Goal: Task Accomplishment & Management: Use online tool/utility

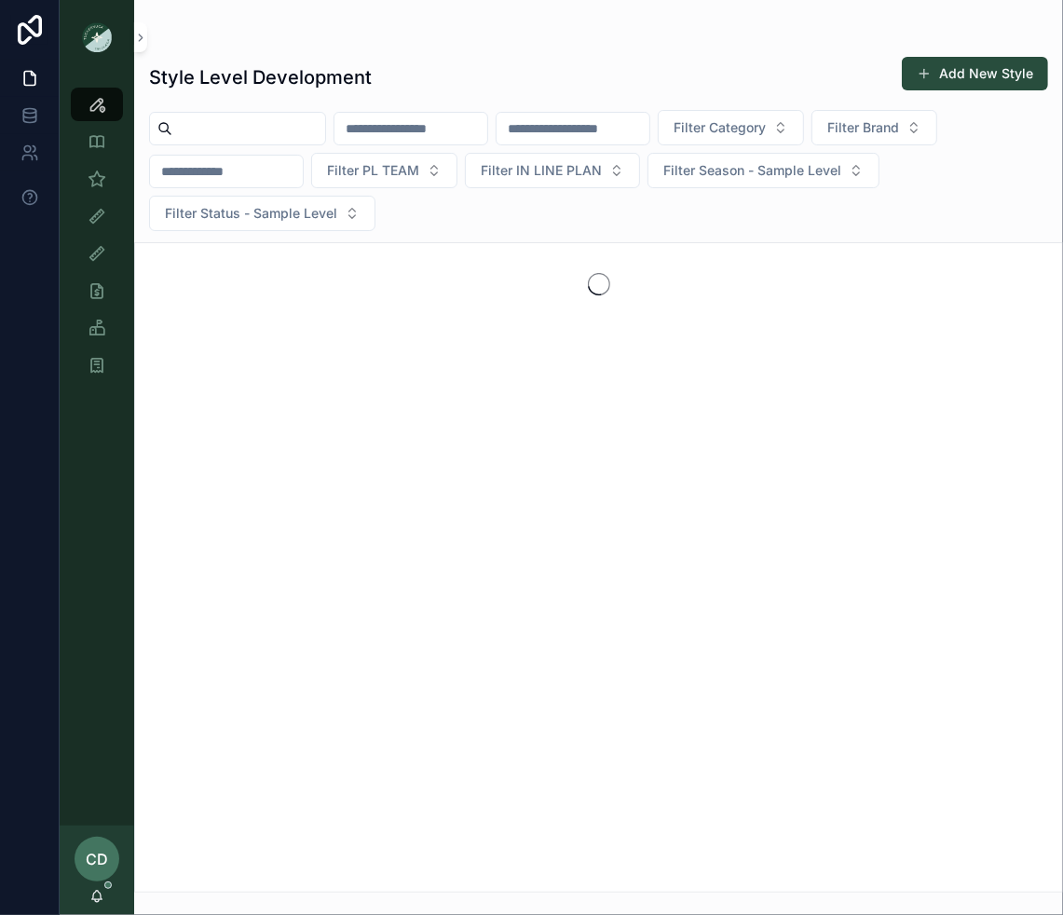
click at [293, 138] on input "scrollable content" at bounding box center [248, 129] width 153 height 26
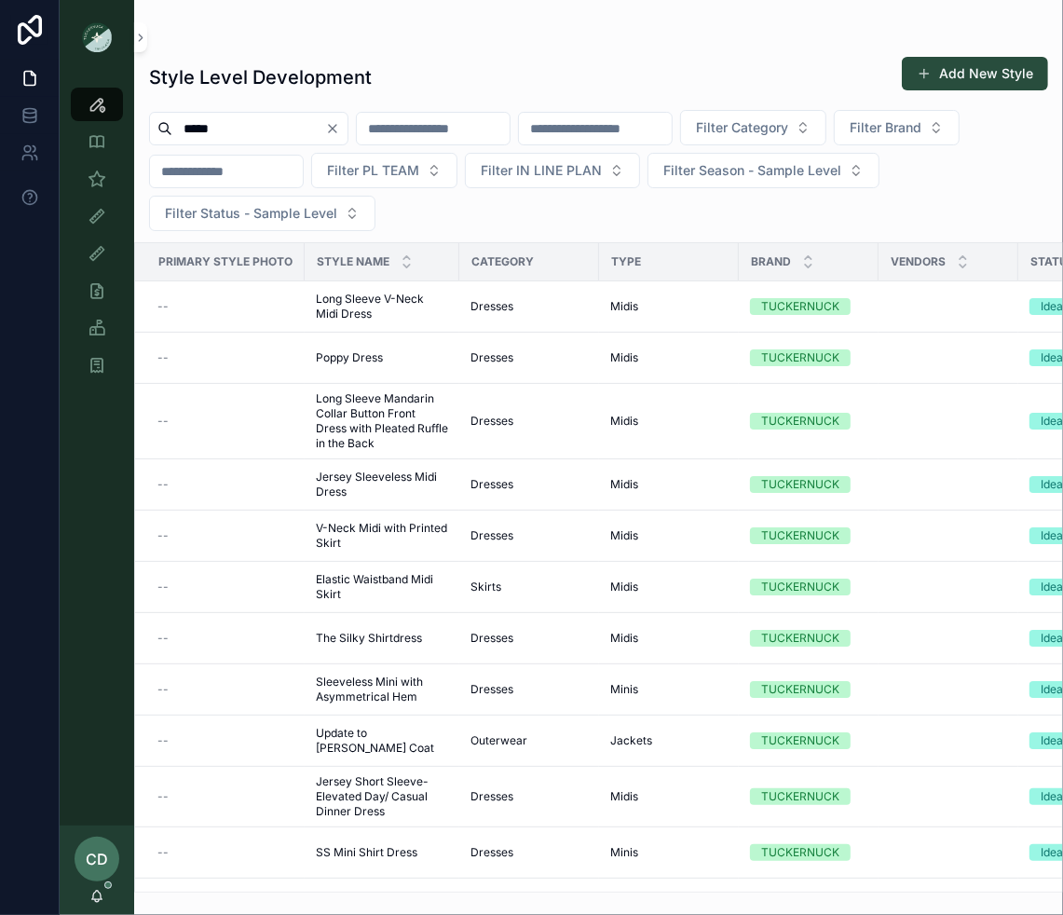
type input "**********"
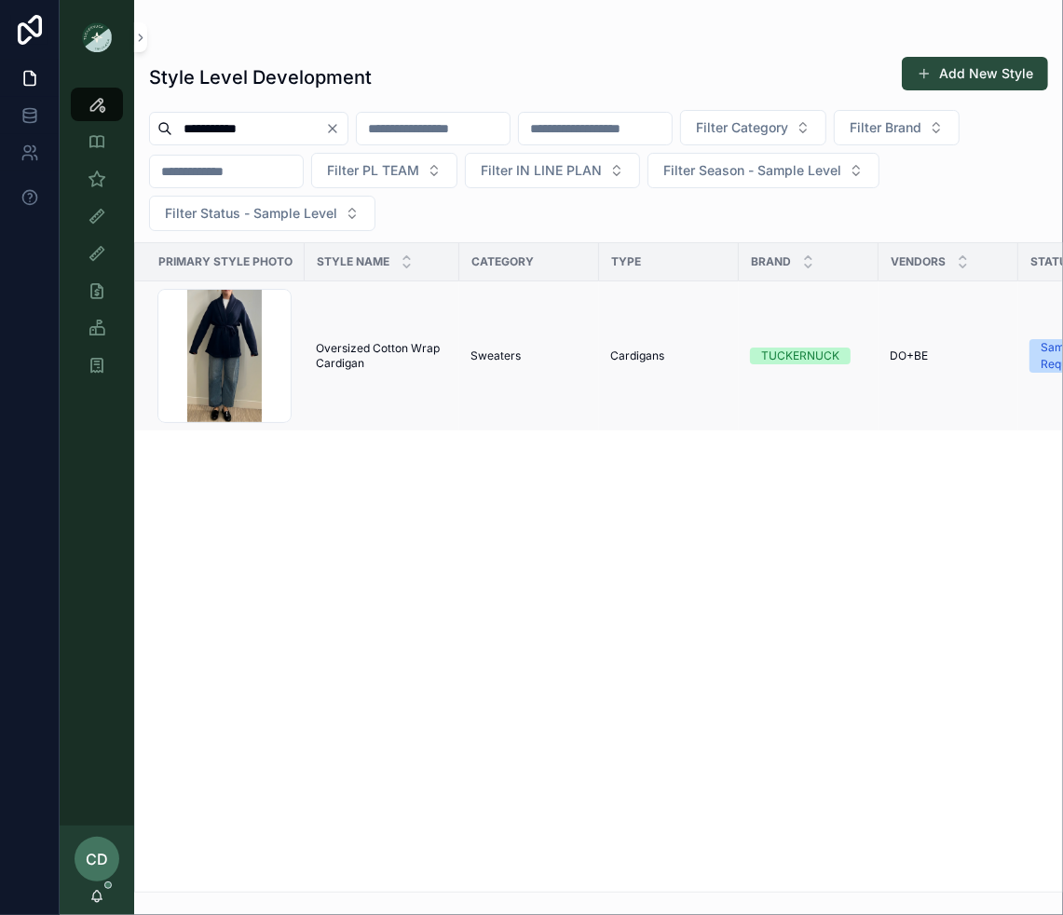
click at [367, 332] on td "Oversized Cotton Wrap Cardigan Oversized Cotton Wrap Cardigan" at bounding box center [382, 356] width 155 height 150
click at [367, 344] on span "Oversized Cotton Wrap Cardigan" at bounding box center [382, 356] width 132 height 30
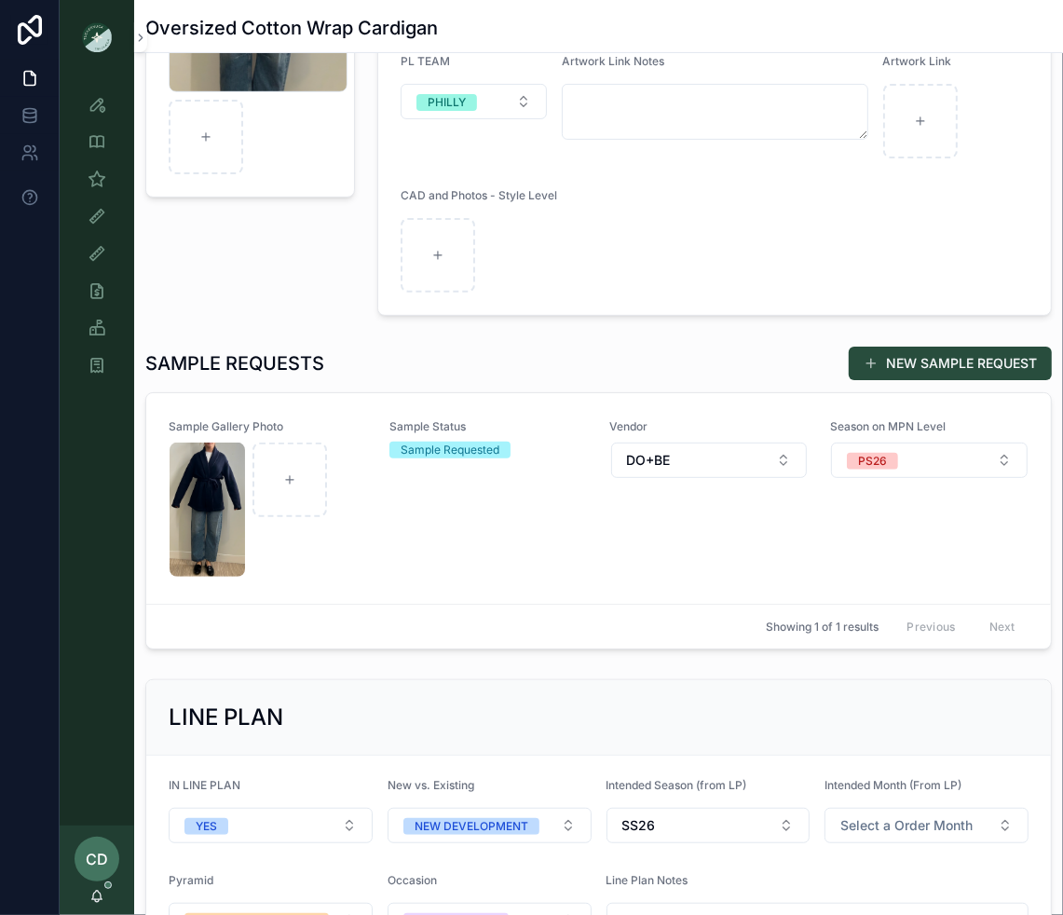
scroll to position [431, 0]
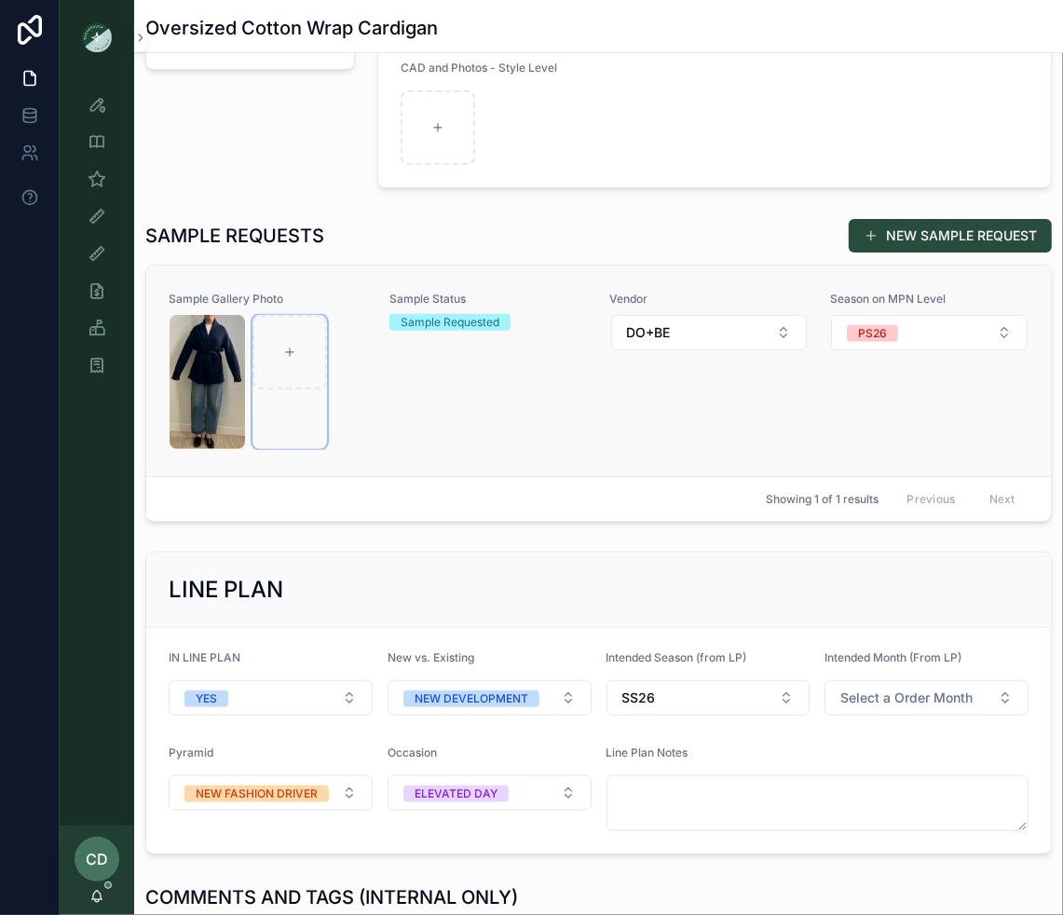
click at [286, 386] on div "scrollable content" at bounding box center [290, 382] width 75 height 134
click at [637, 426] on div "Vendor DO+BE" at bounding box center [709, 371] width 198 height 158
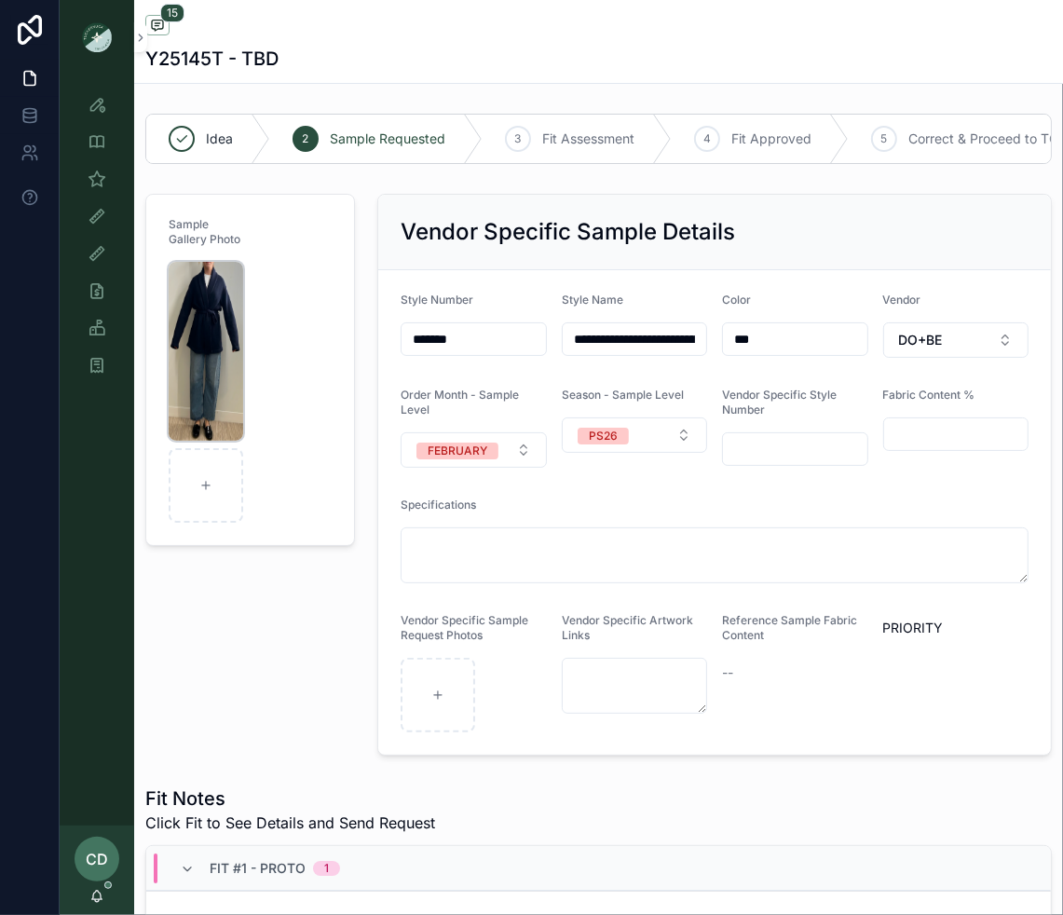
click at [208, 367] on img "scrollable content" at bounding box center [206, 351] width 75 height 179
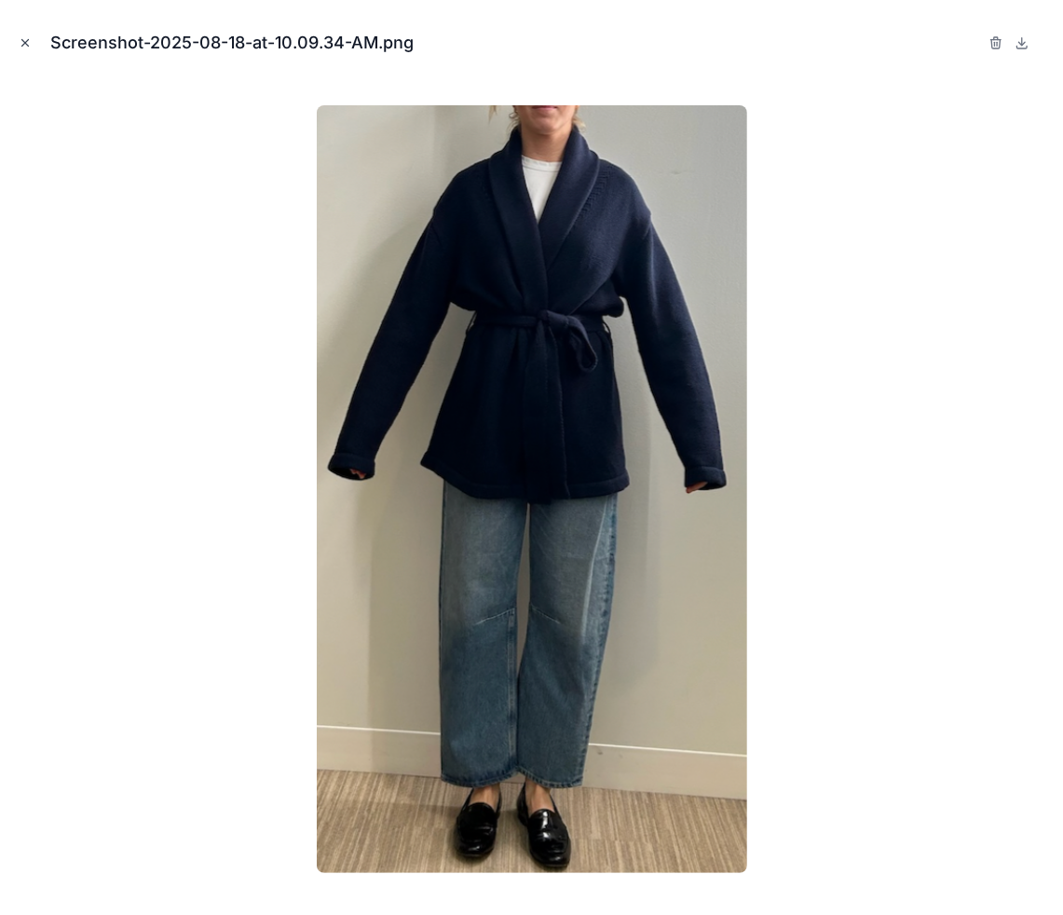
click at [27, 37] on icon "Close modal" at bounding box center [25, 42] width 13 height 13
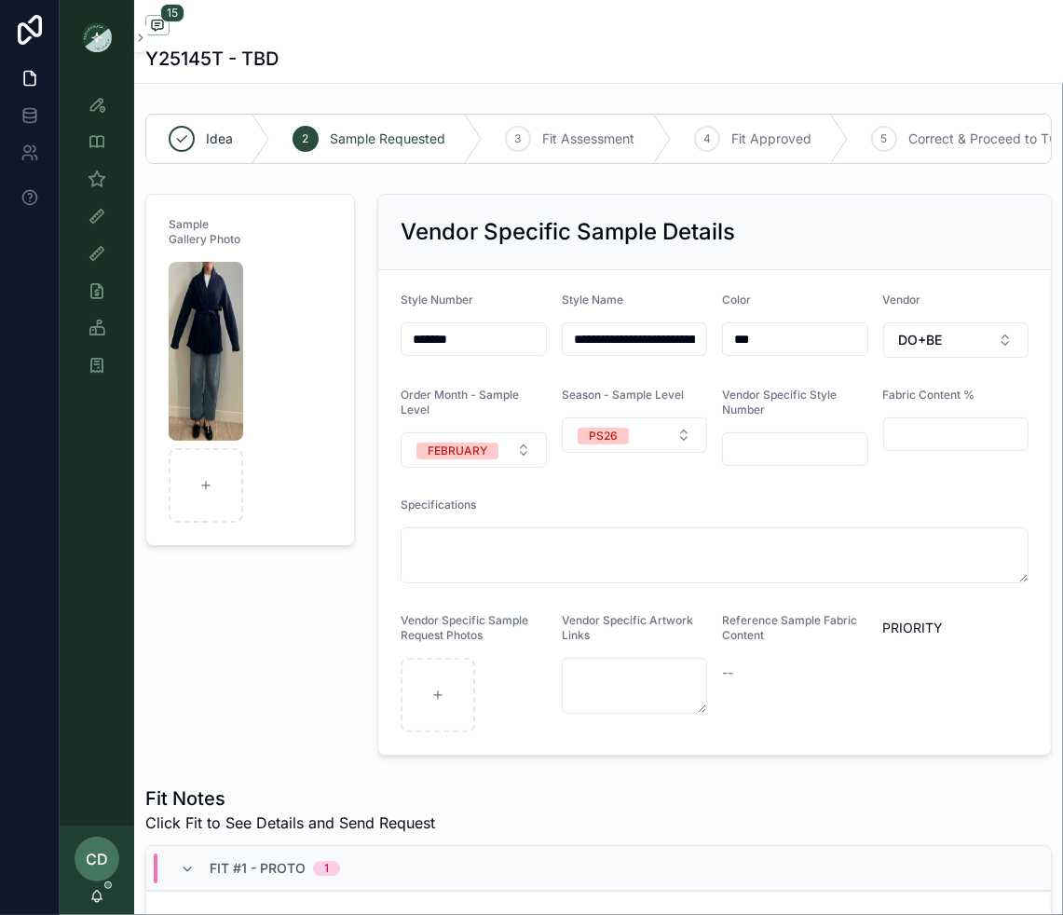
click at [125, 105] on div "Style View" at bounding box center [97, 104] width 75 height 37
click at [103, 105] on icon "scrollable content" at bounding box center [97, 104] width 19 height 19
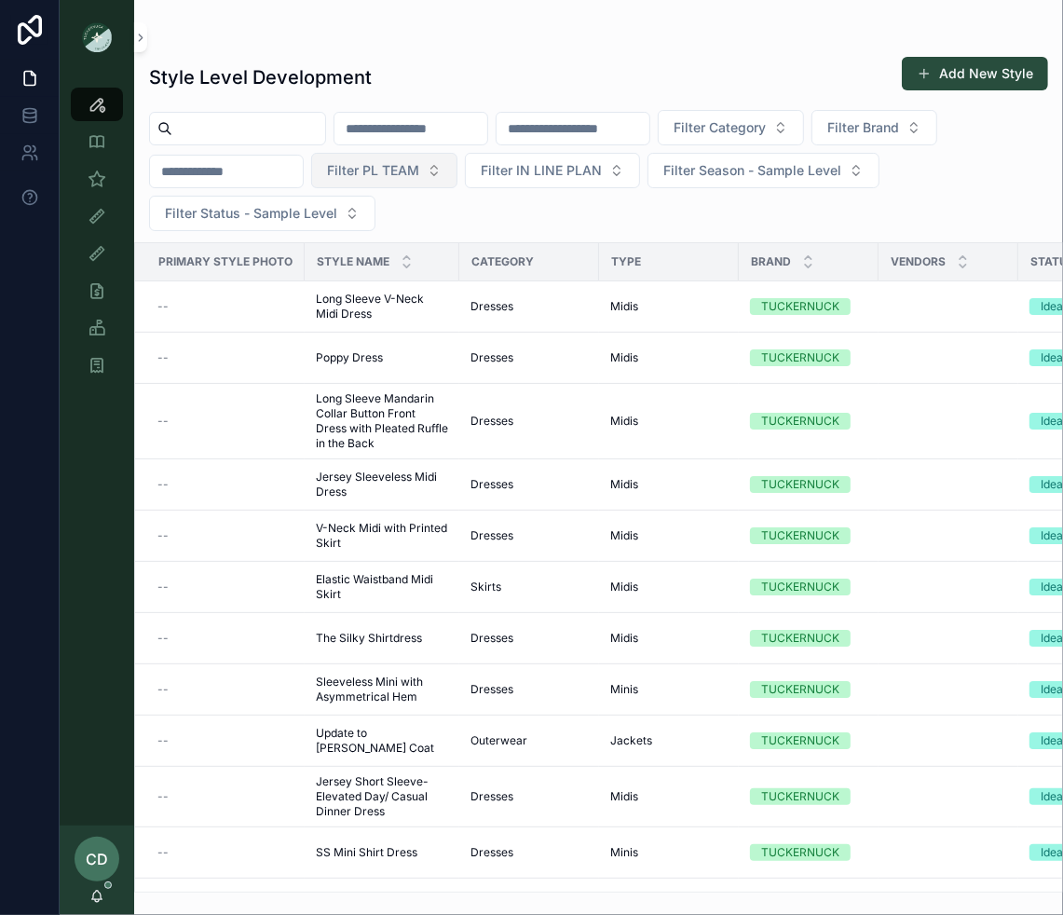
click at [405, 170] on span "Filter PL TEAM" at bounding box center [373, 170] width 92 height 19
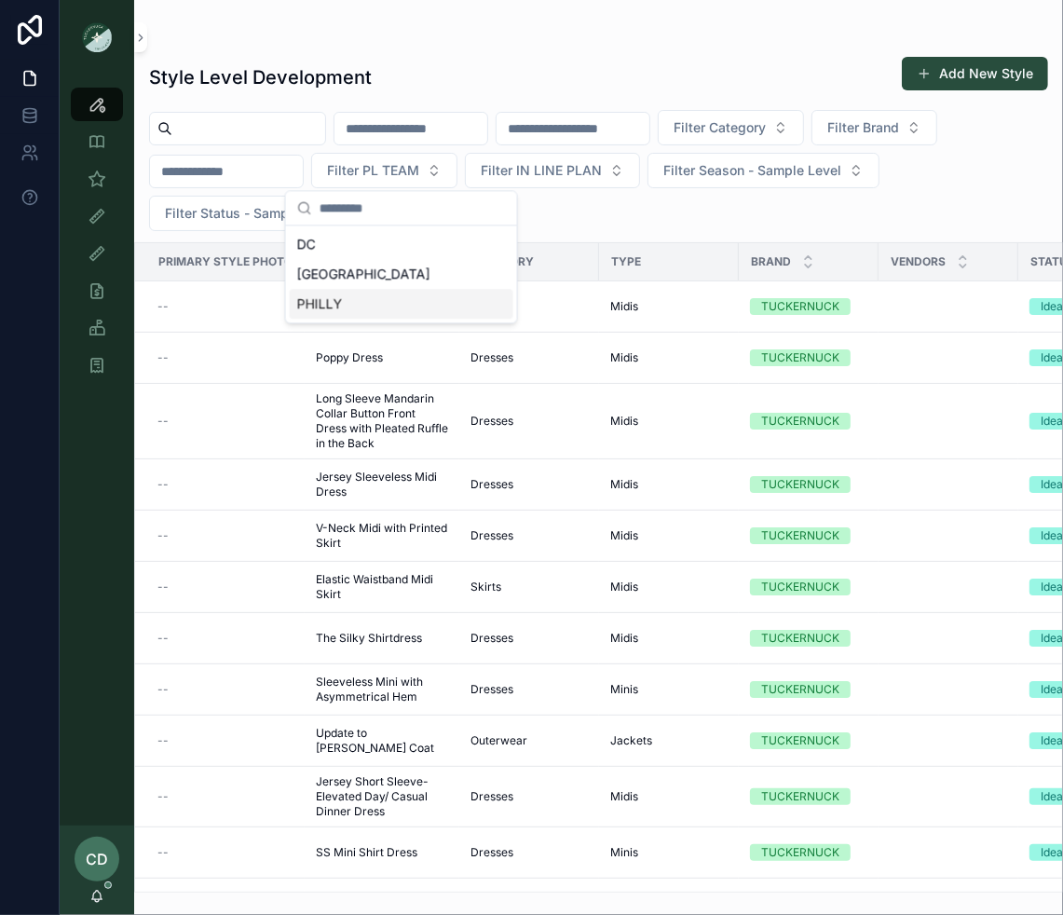
click at [383, 302] on div "PHILLY" at bounding box center [402, 304] width 224 height 30
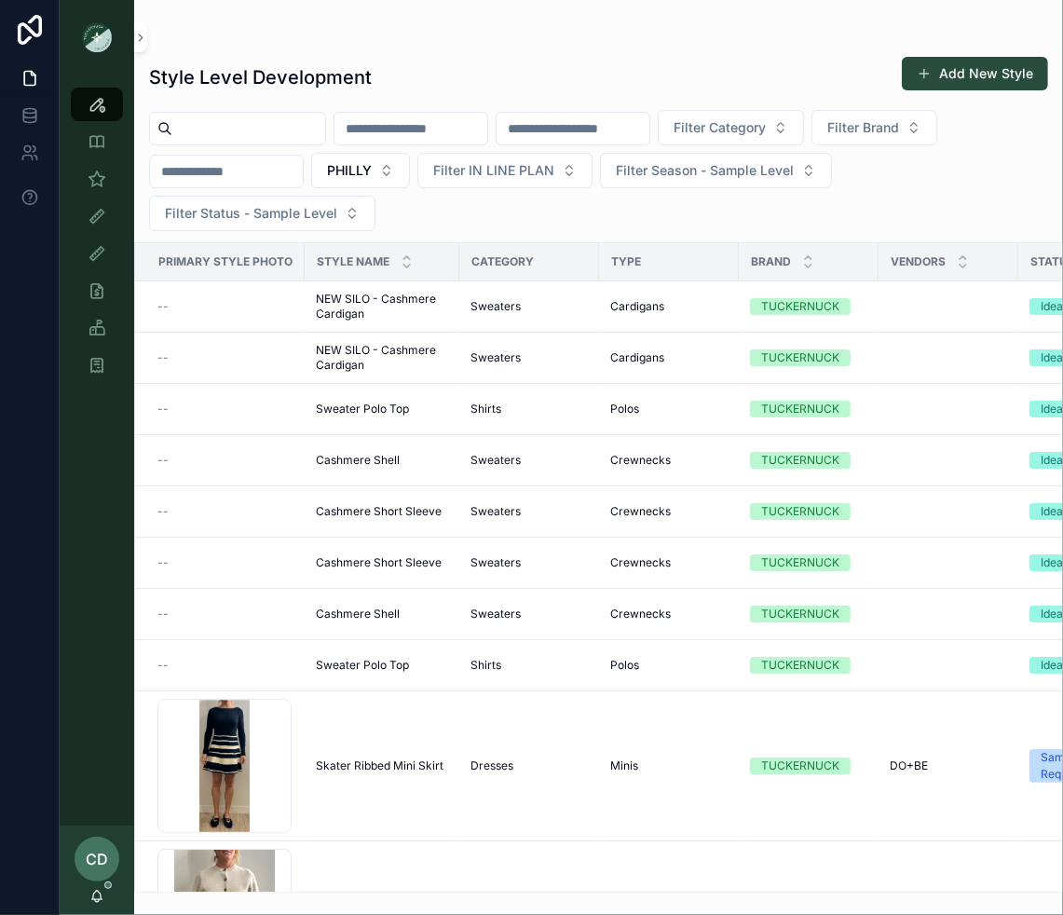
click at [488, 219] on div "Filter Category Filter Brand PHILLY Filter IN LINE PLAN Filter Season - Sample …" at bounding box center [598, 170] width 929 height 121
click at [100, 183] on icon "scrollable content" at bounding box center [97, 179] width 19 height 19
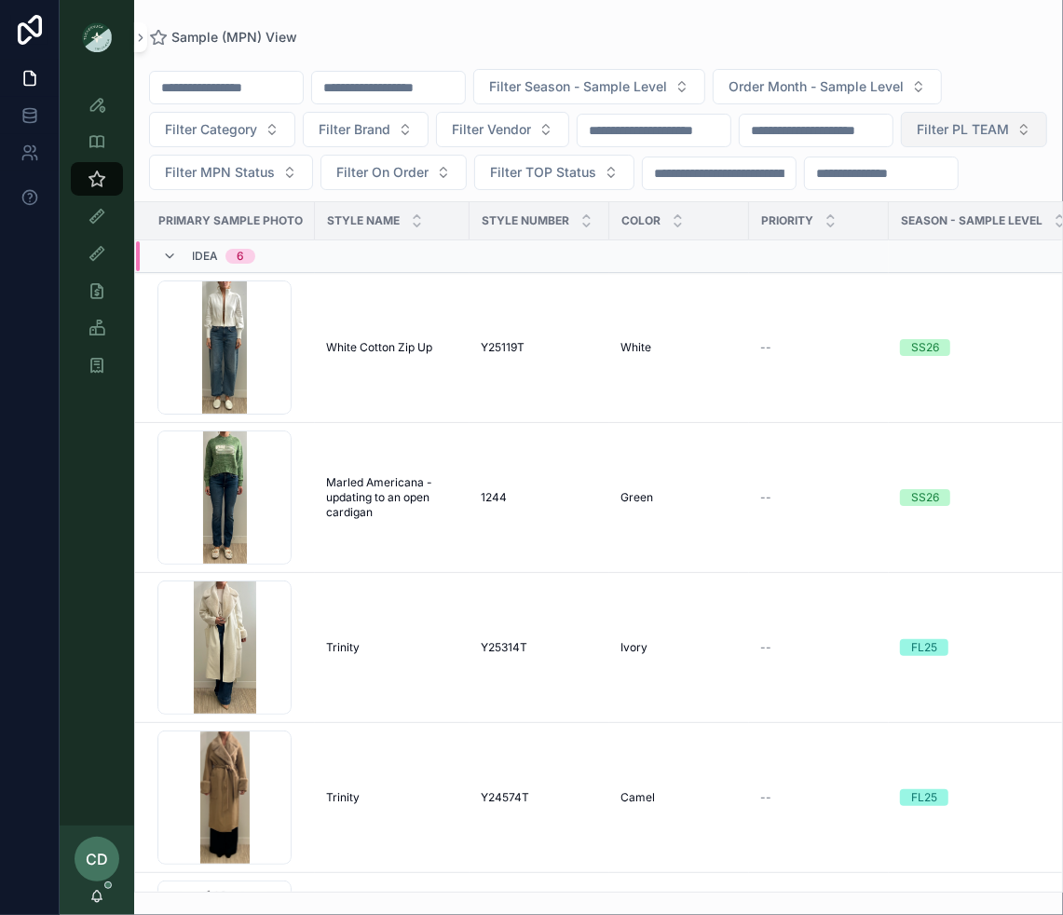
click at [901, 147] on button "Filter PL TEAM" at bounding box center [974, 129] width 146 height 35
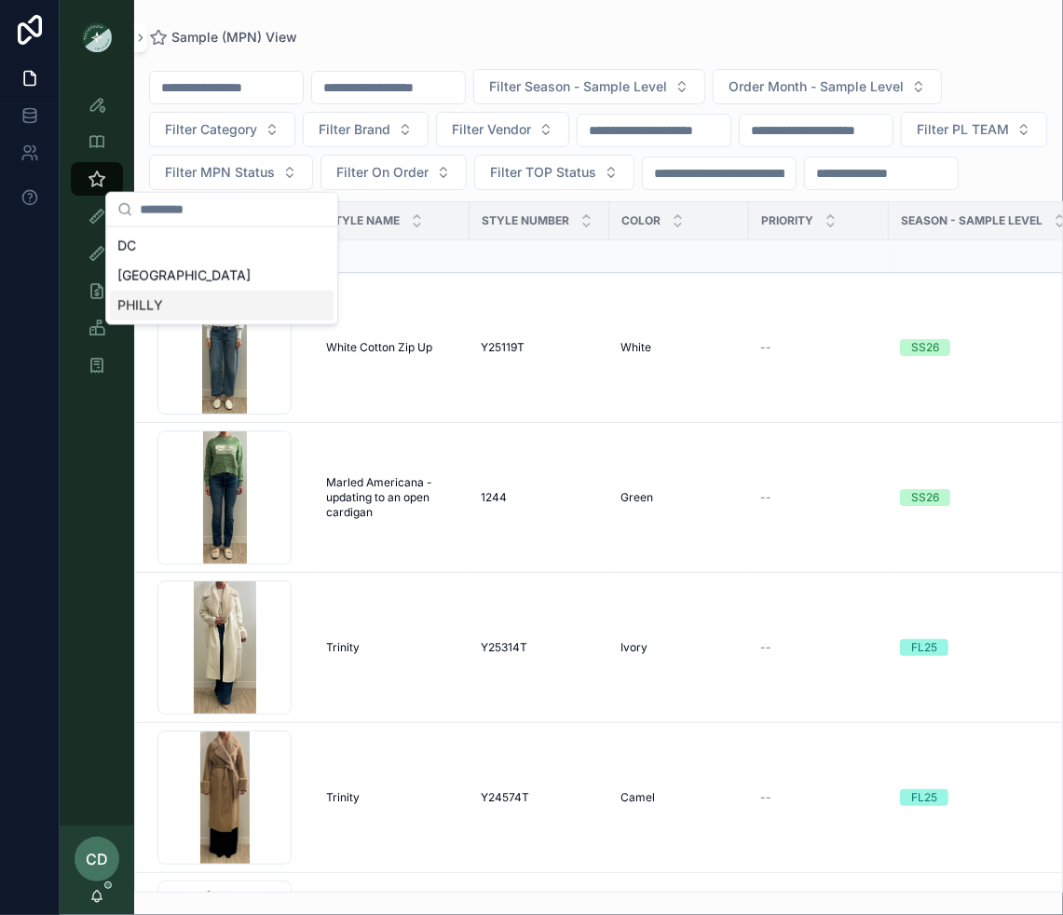
click at [232, 306] on div "PHILLY" at bounding box center [222, 306] width 224 height 30
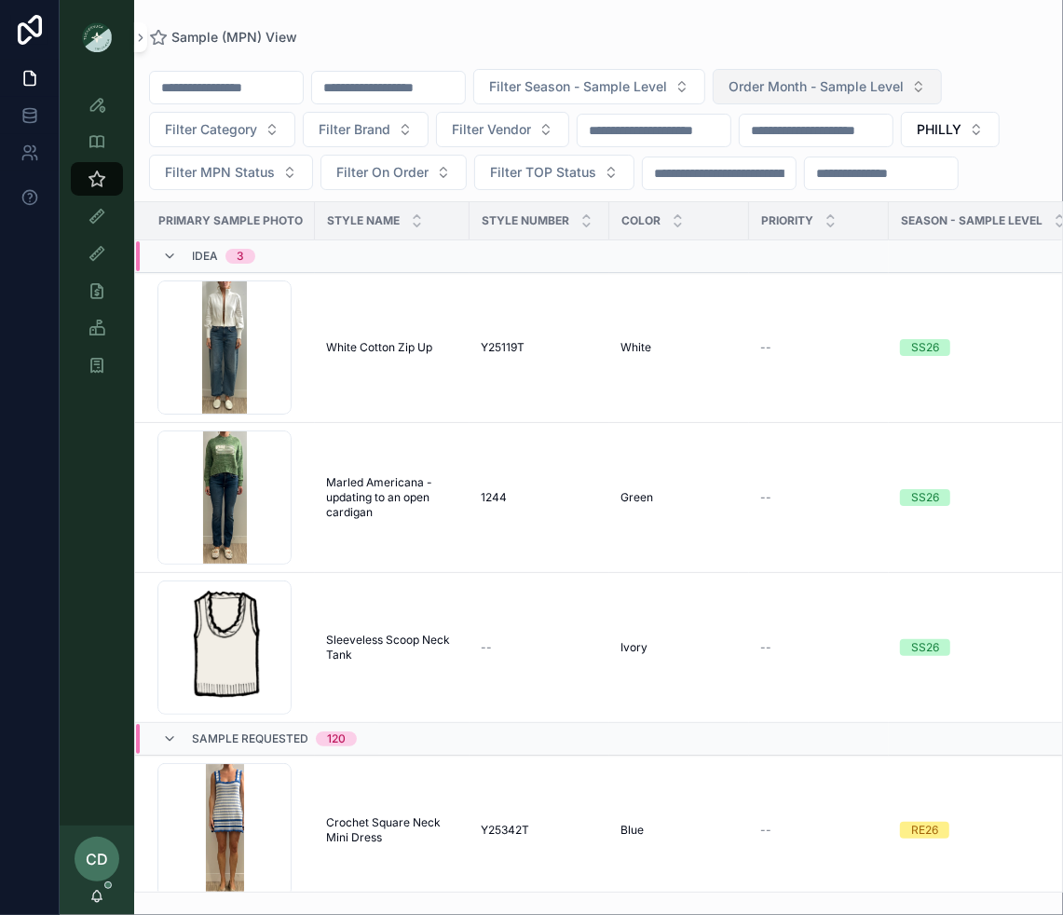
click at [790, 101] on button "Order Month - Sample Level" at bounding box center [827, 86] width 229 height 35
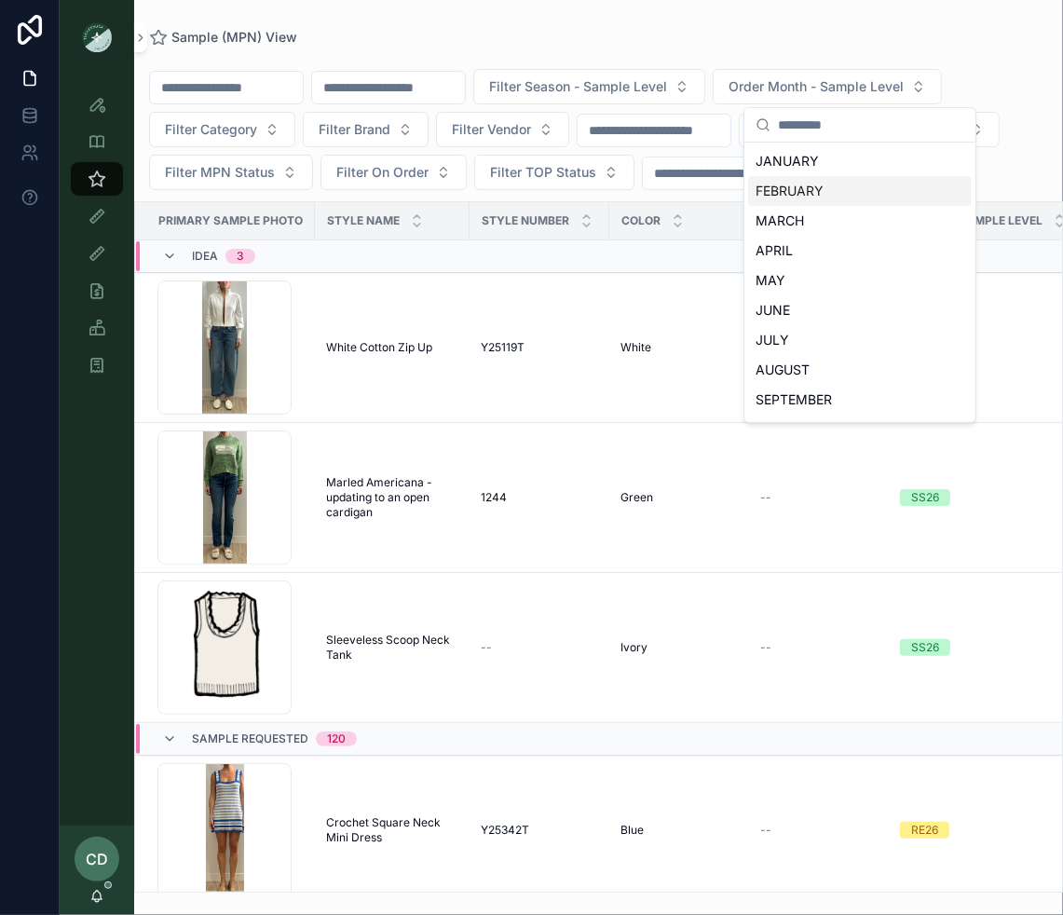
click at [787, 186] on div "FEBRUARY" at bounding box center [860, 191] width 224 height 30
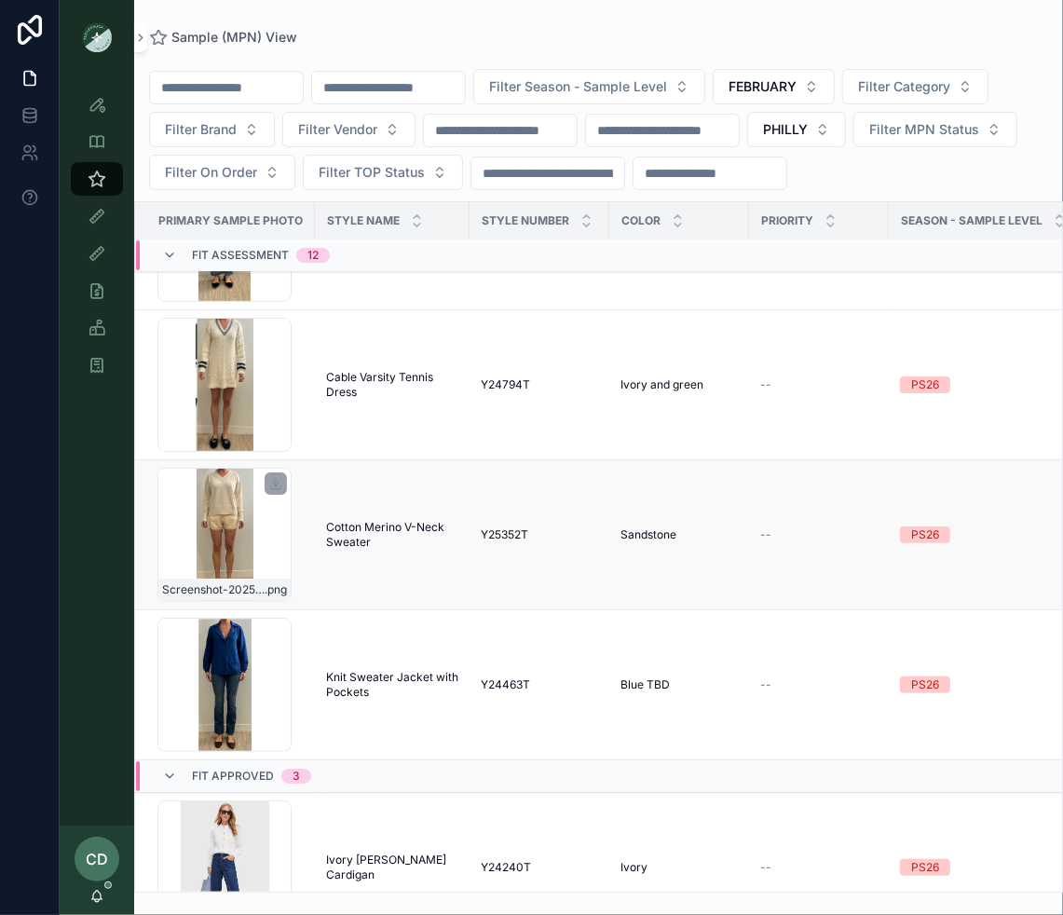
scroll to position [4076, 0]
click at [238, 484] on div "Screenshot-2025-08-20-at-2.11.53-PM .png" at bounding box center [224, 535] width 134 height 134
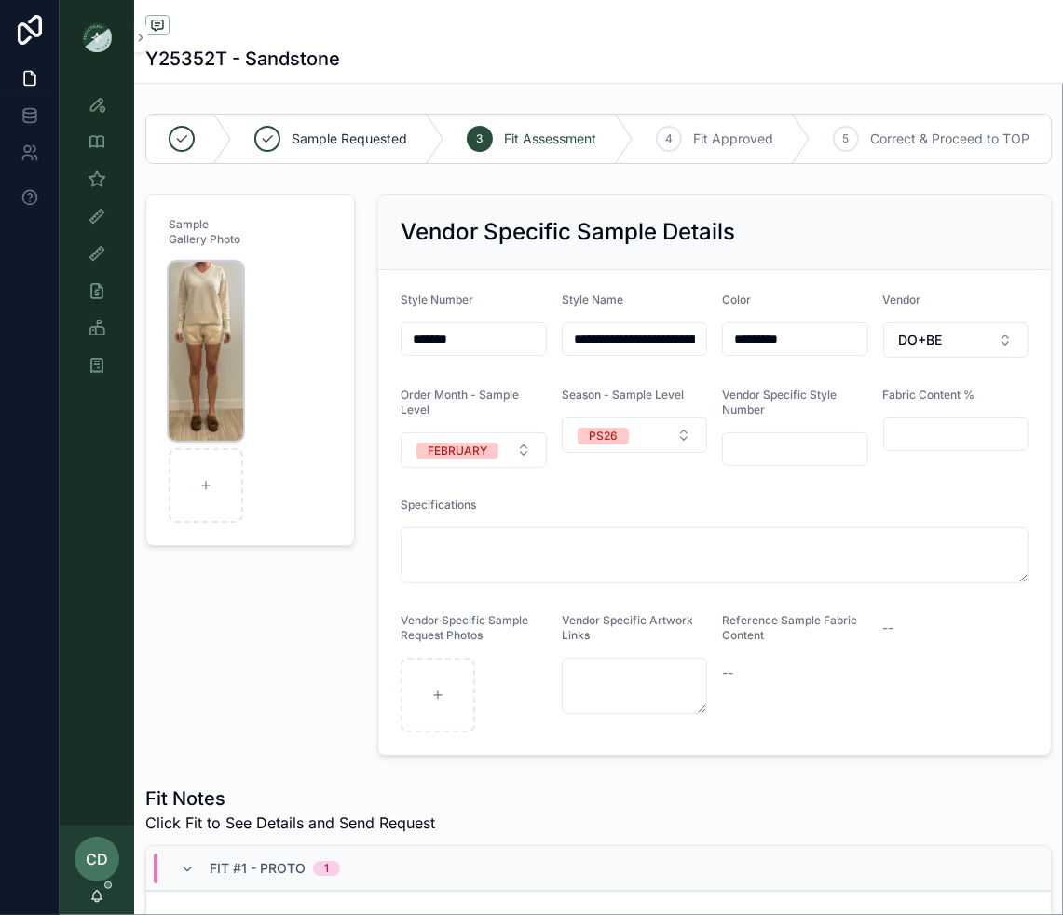
click at [215, 336] on img "scrollable content" at bounding box center [206, 351] width 75 height 179
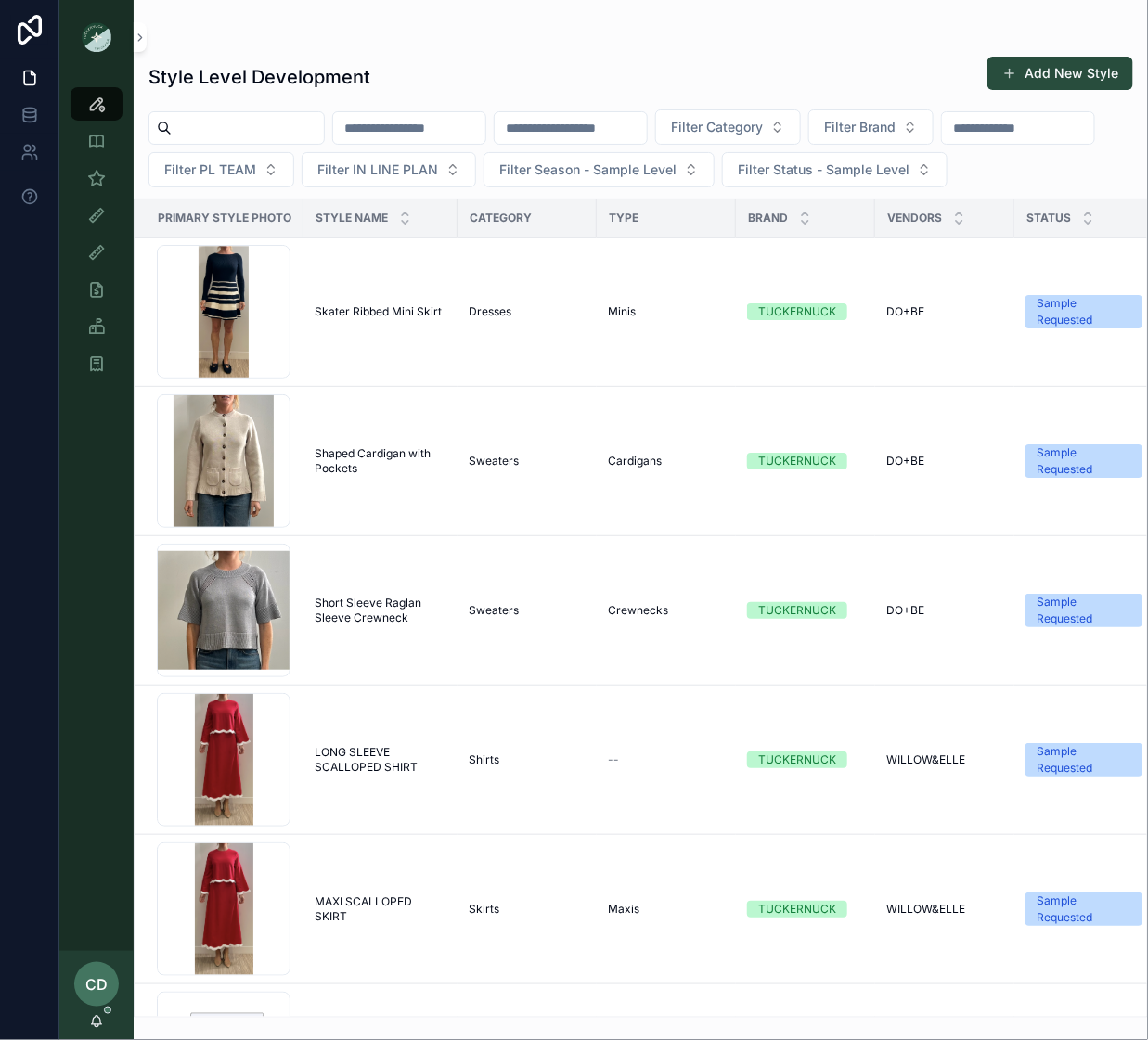
click at [400, 132] on input "scrollable content" at bounding box center [409, 128] width 152 height 26
click at [547, 124] on input "scrollable content" at bounding box center [571, 128] width 152 height 26
paste input "*******"
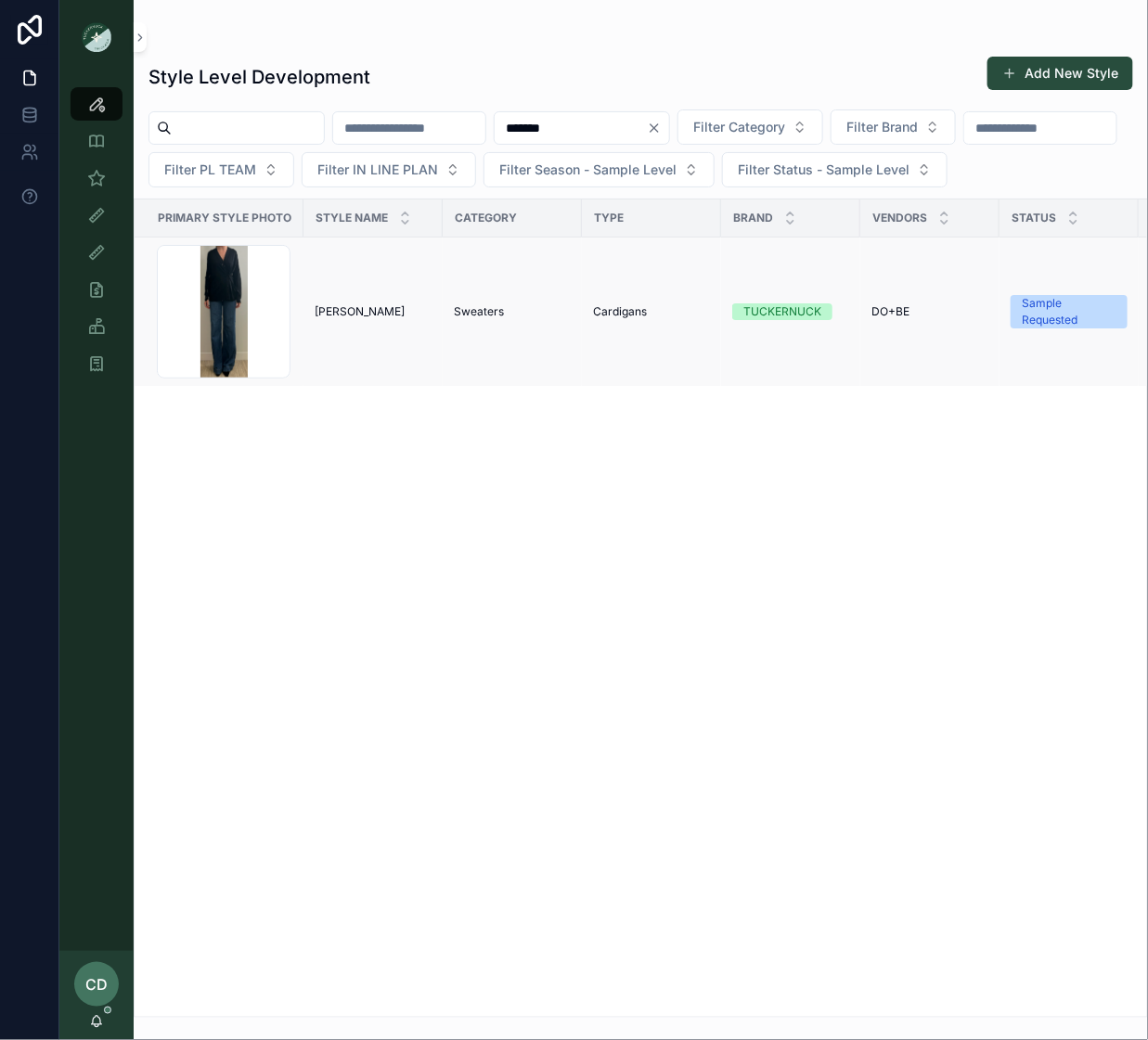
type input "*******"
click at [340, 307] on span "[PERSON_NAME]" at bounding box center [359, 312] width 90 height 15
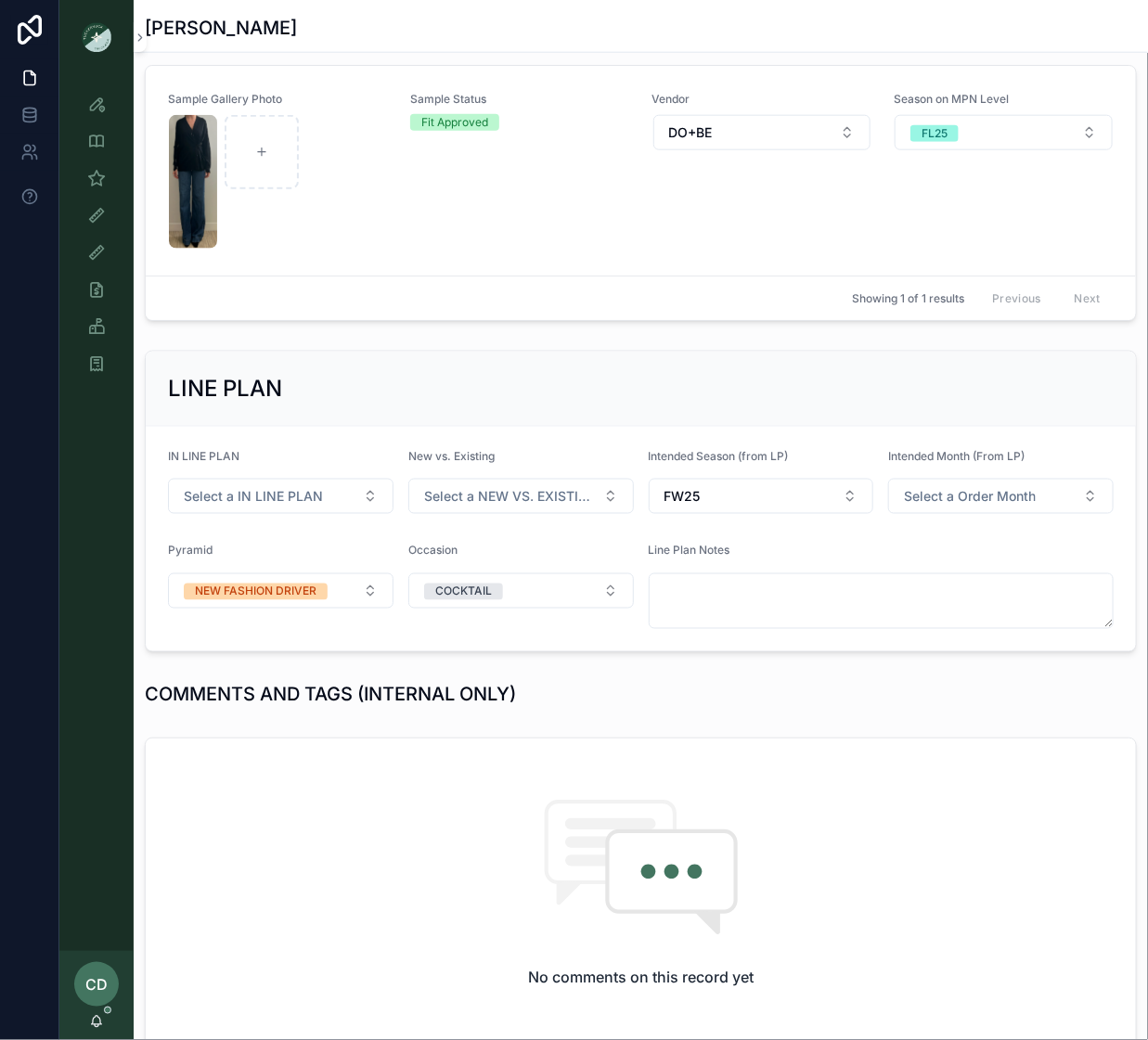
scroll to position [579, 0]
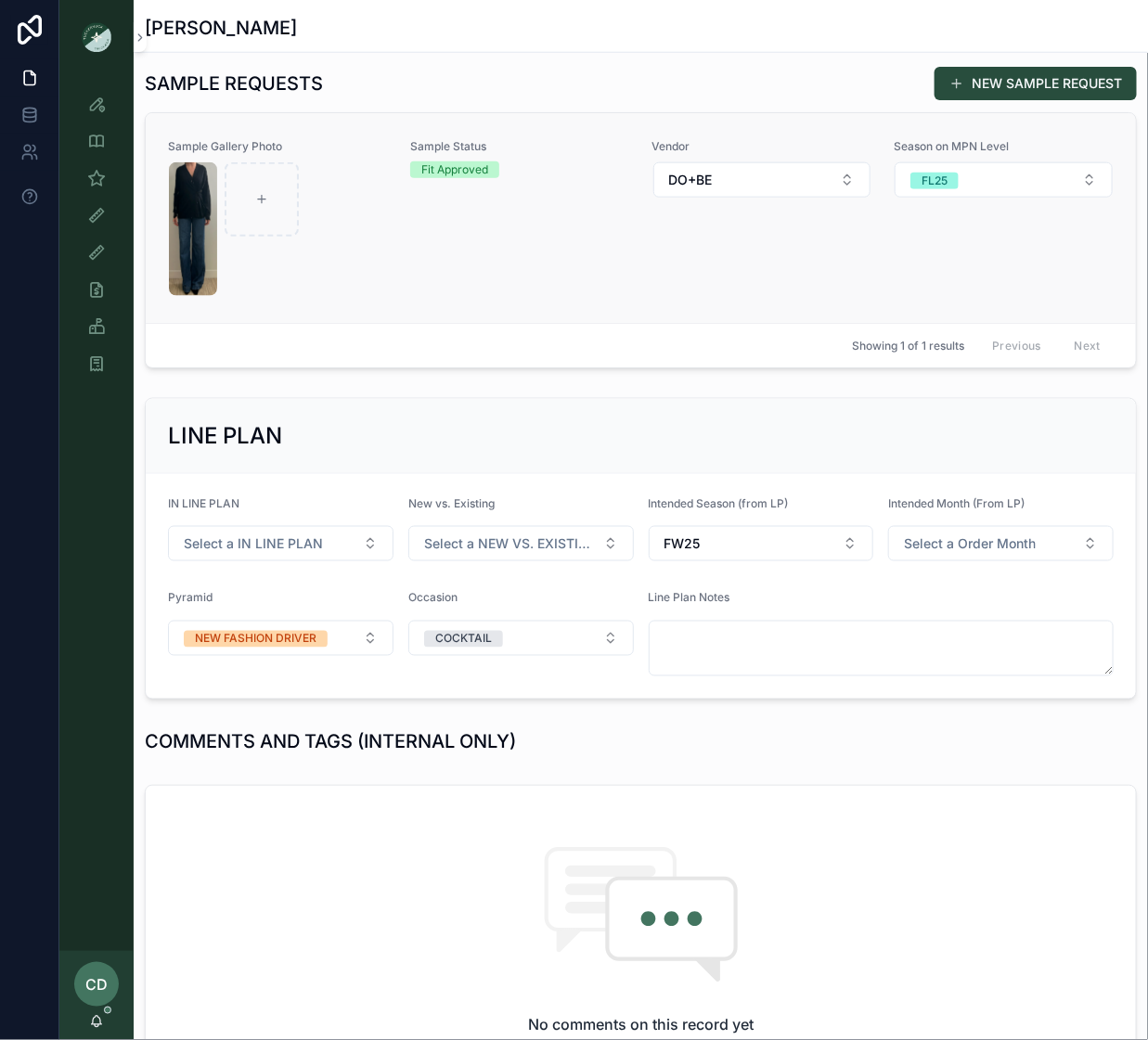
click at [378, 302] on link "Sample Gallery Photo Sample Status Fit Approved Vendor DO+BE Season on MPN Leve…" at bounding box center [640, 218] width 990 height 210
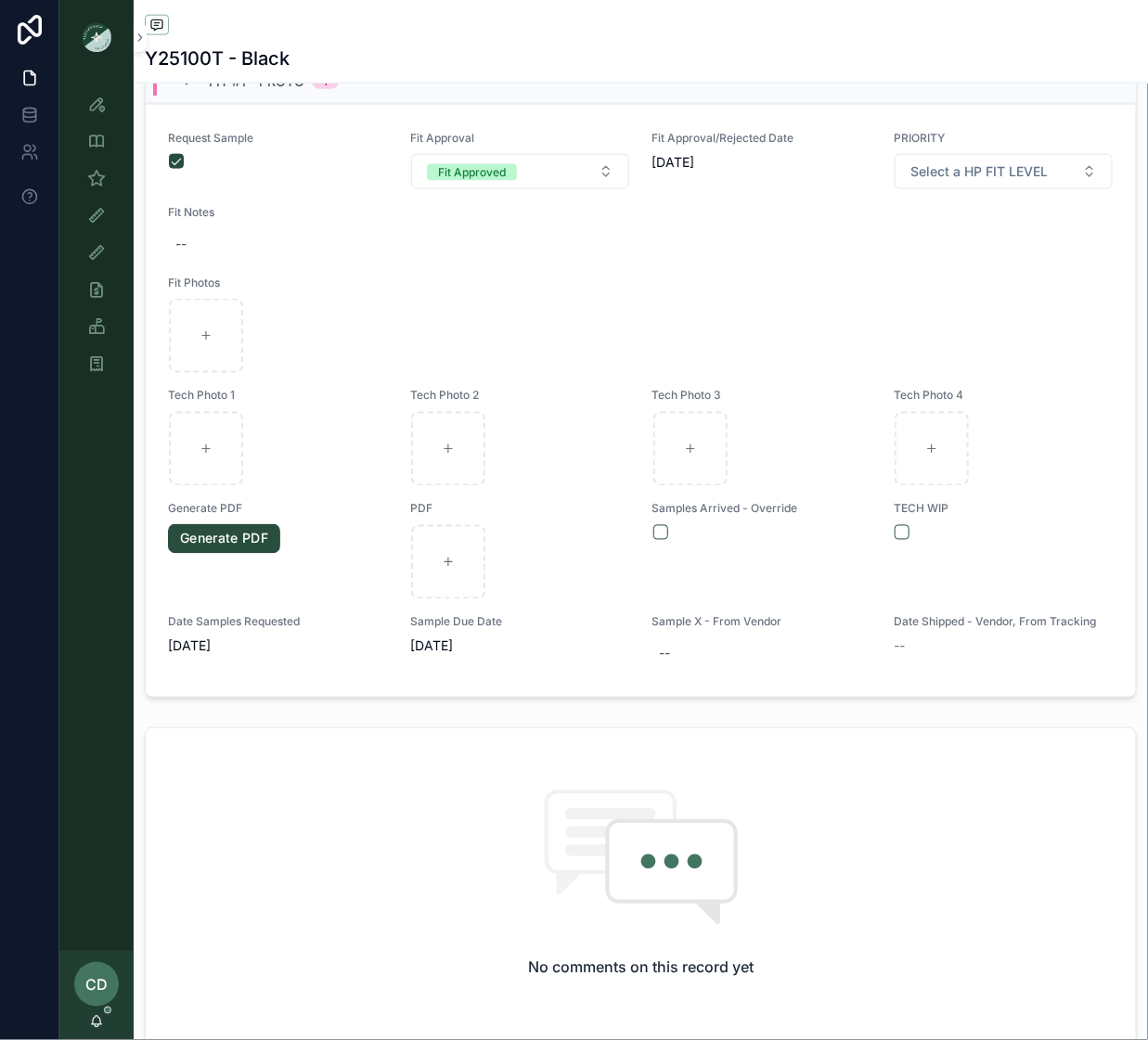
scroll to position [757, 0]
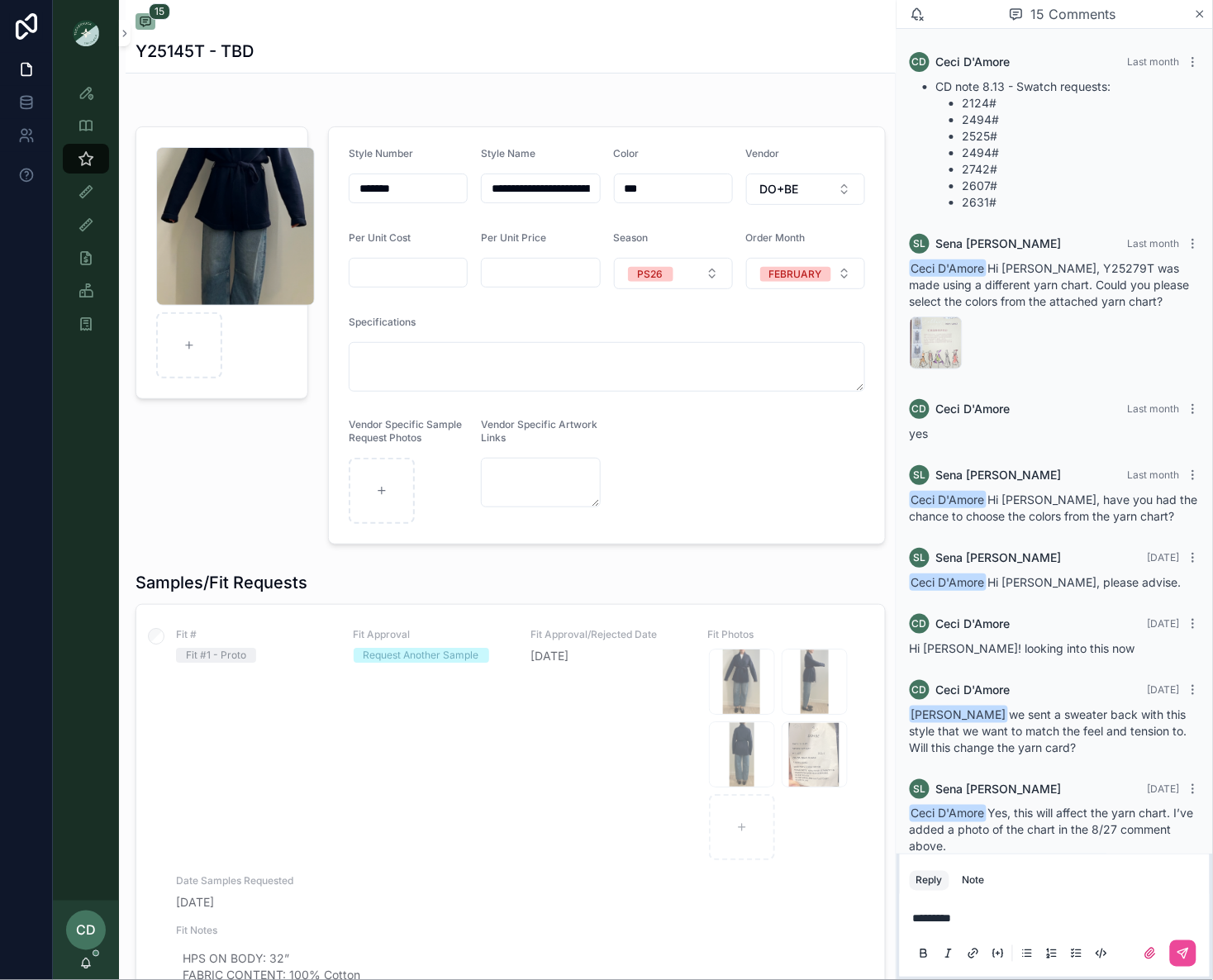
scroll to position [794, 0]
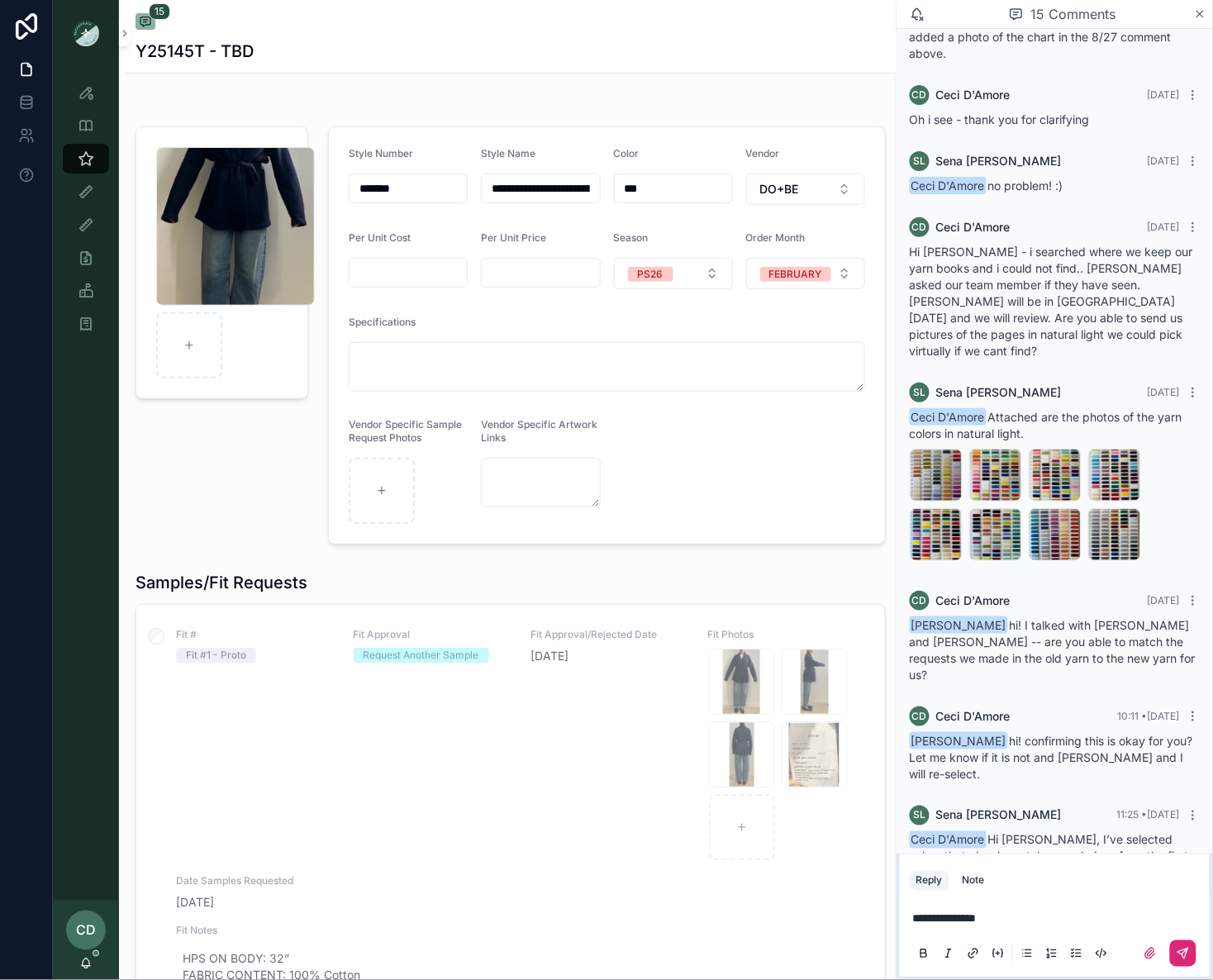
click at [1183, 965] on button "scrollable content" at bounding box center [1184, 953] width 27 height 27
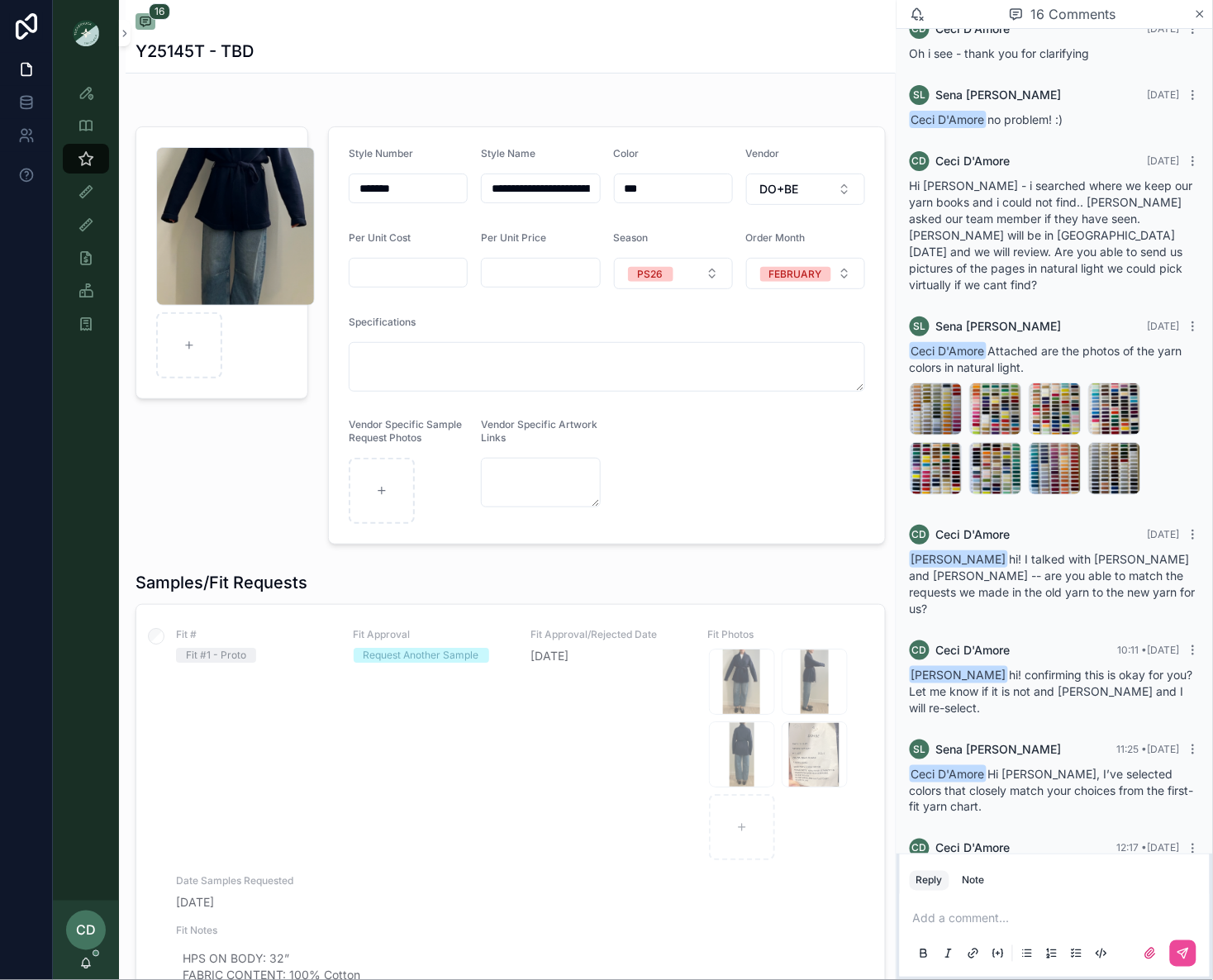
click at [1192, 17] on div "16 Comments" at bounding box center [1062, 14] width 262 height 28
click at [1198, 14] on icon "scrollable content" at bounding box center [1201, 13] width 12 height 13
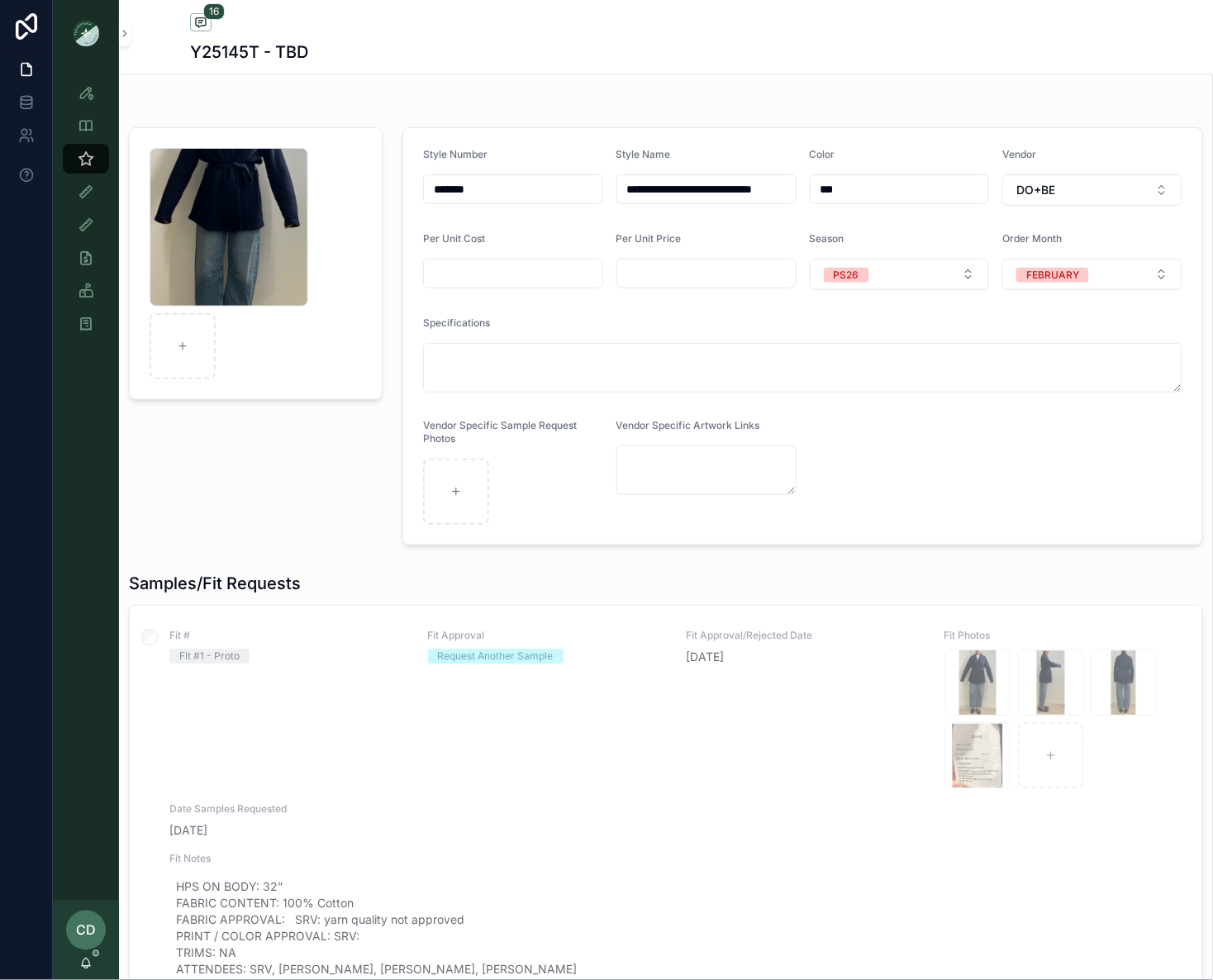
scroll to position [688, 0]
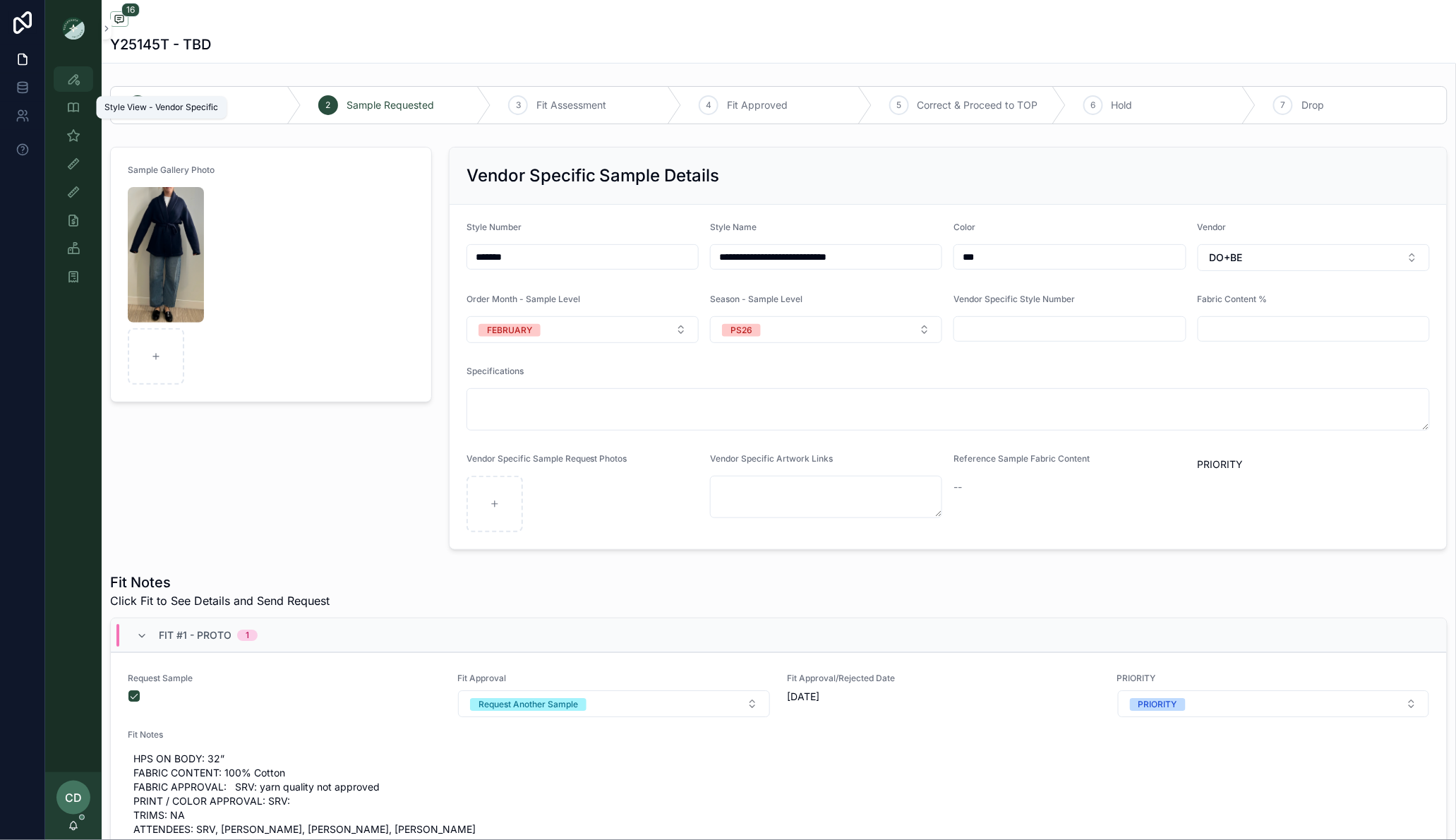
scroll to position [495, 0]
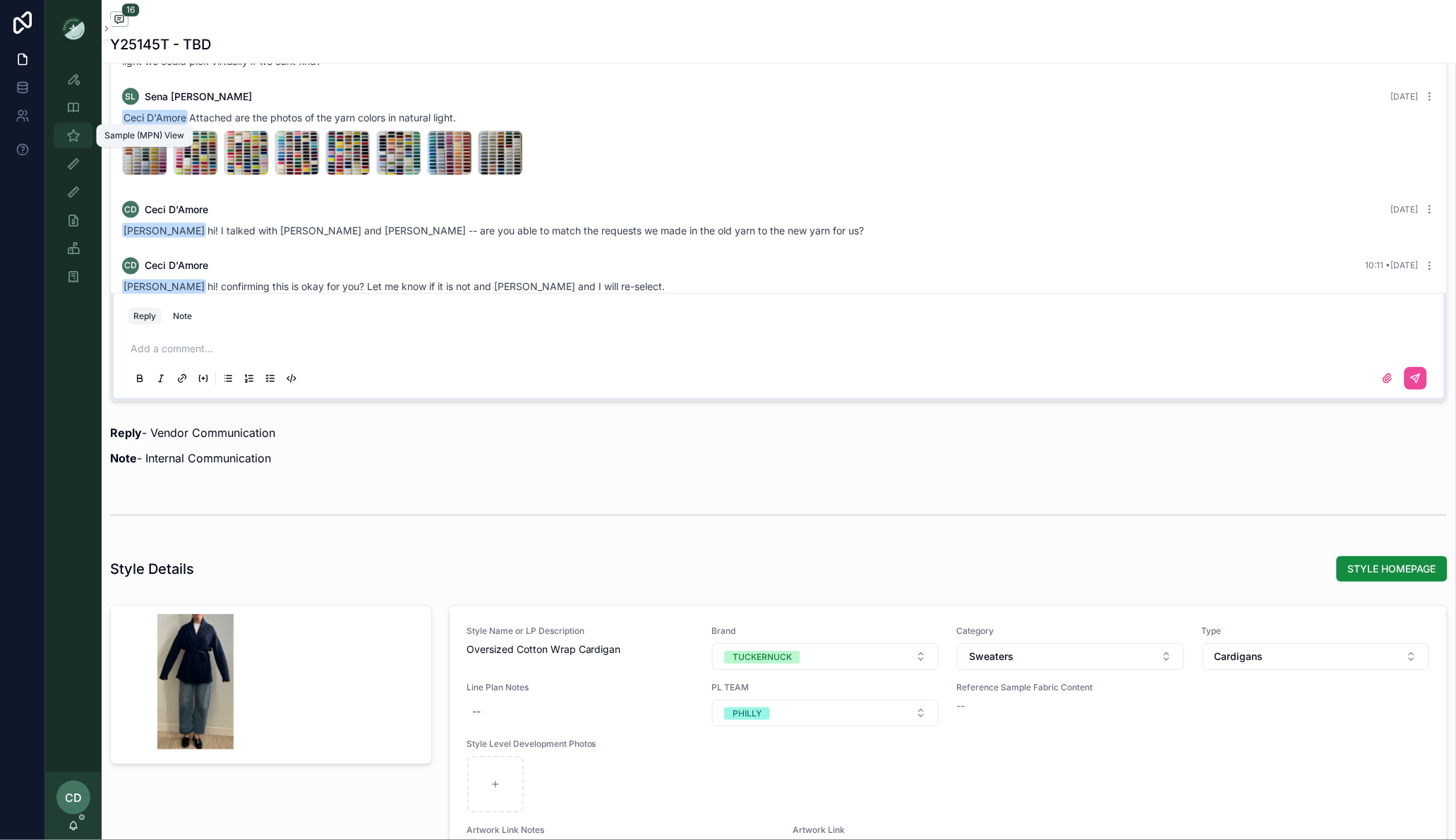
click at [73, 137] on icon "scrollable content" at bounding box center [73, 136] width 14 height 14
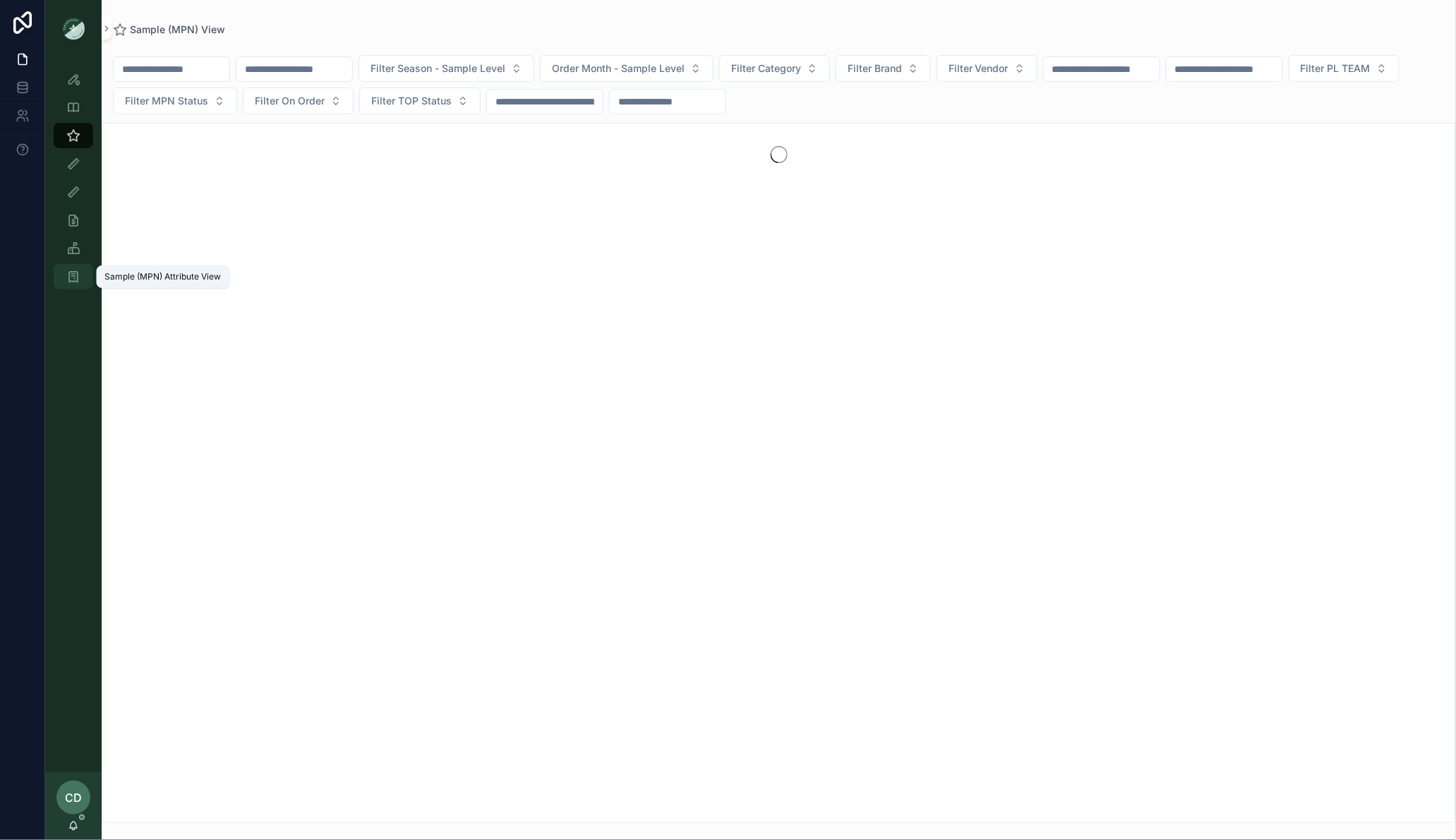
click at [69, 280] on icon "scrollable content" at bounding box center [73, 276] width 14 height 14
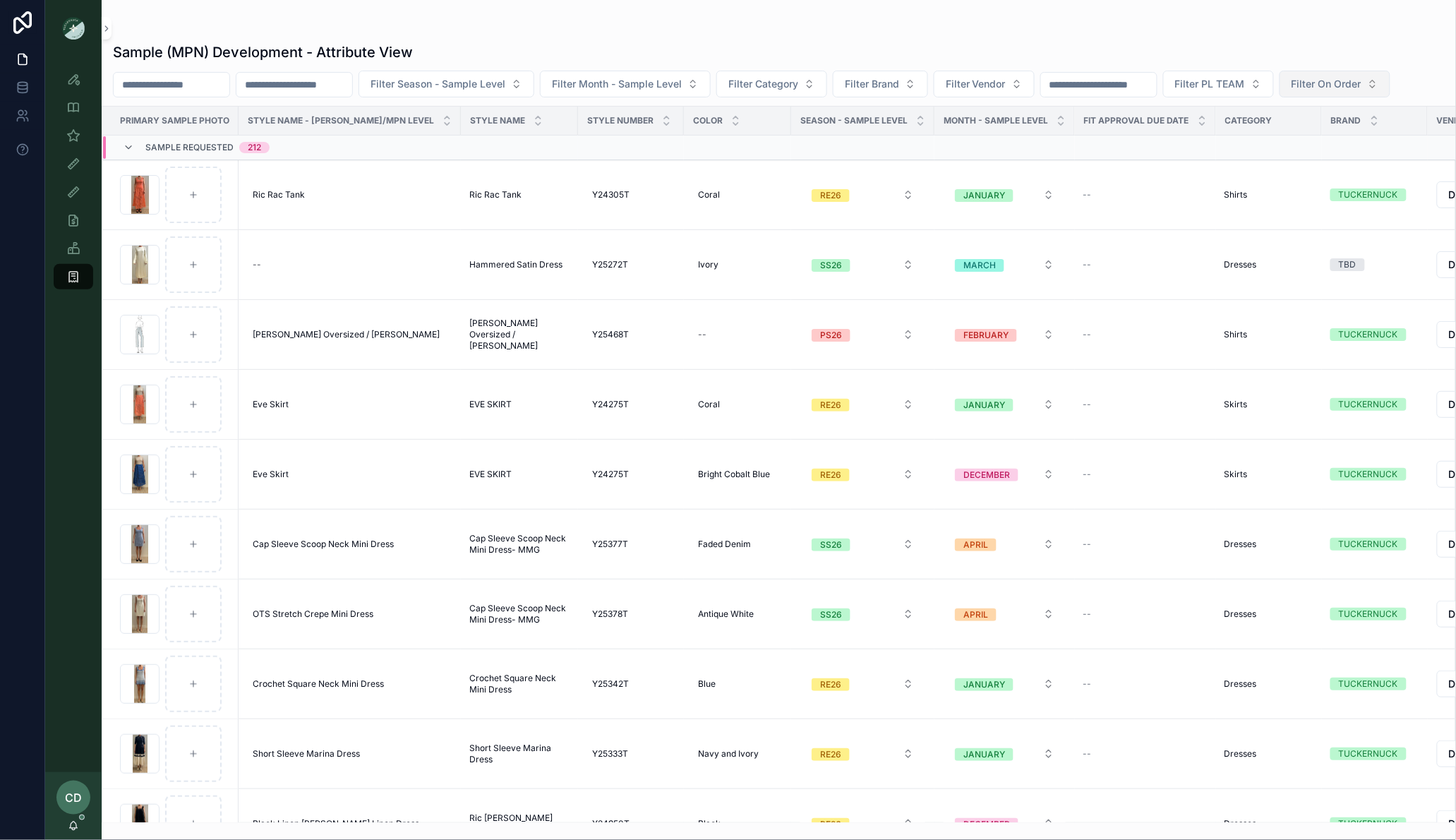
click at [1362, 84] on span "Filter On Order" at bounding box center [1326, 84] width 70 height 14
click at [1306, 184] on div "Yes" at bounding box center [1369, 187] width 170 height 23
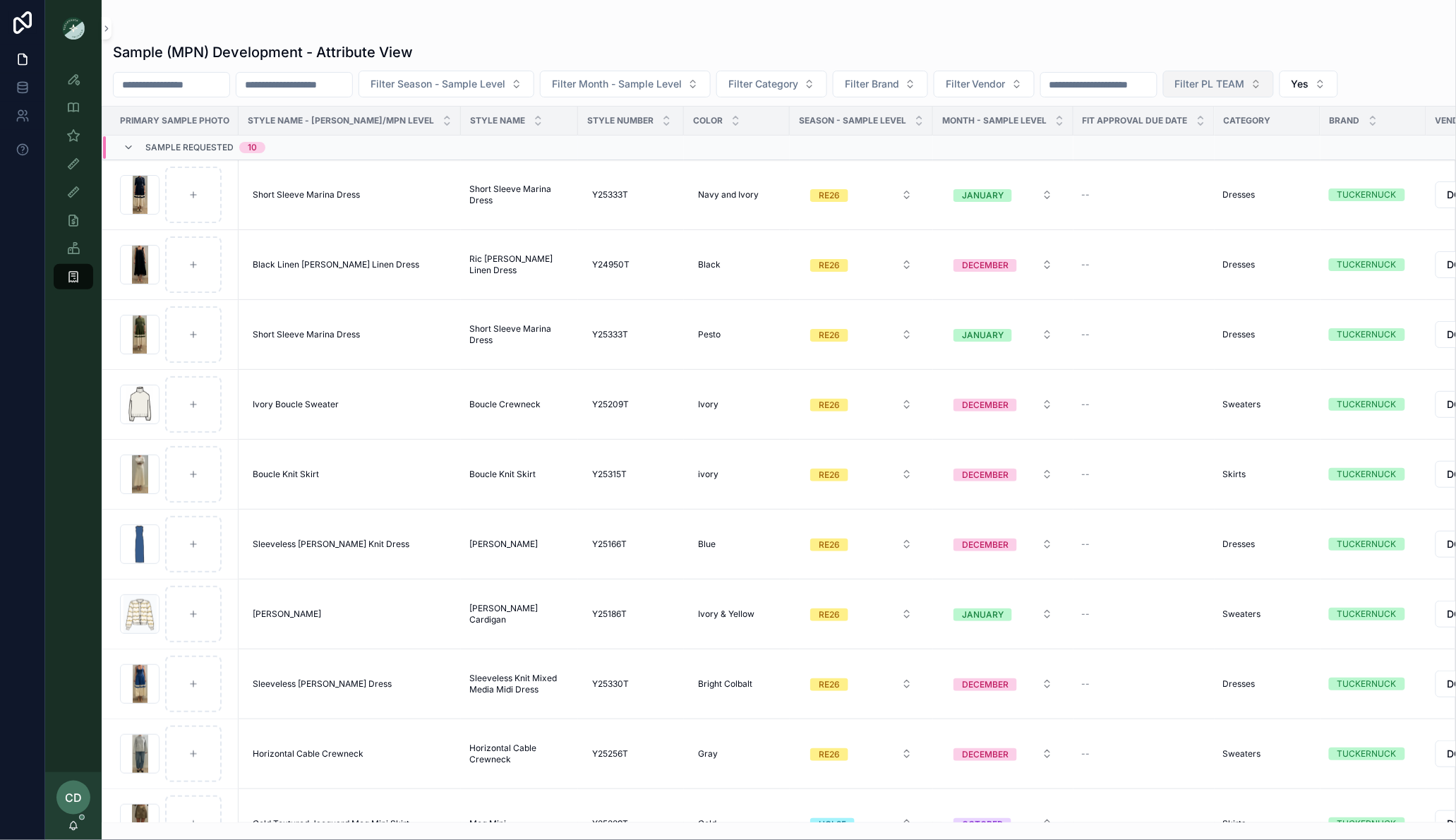
click at [1245, 83] on span "Filter PL TEAM" at bounding box center [1211, 84] width 70 height 14
click at [1219, 186] on div "PHILLY" at bounding box center [1264, 187] width 170 height 23
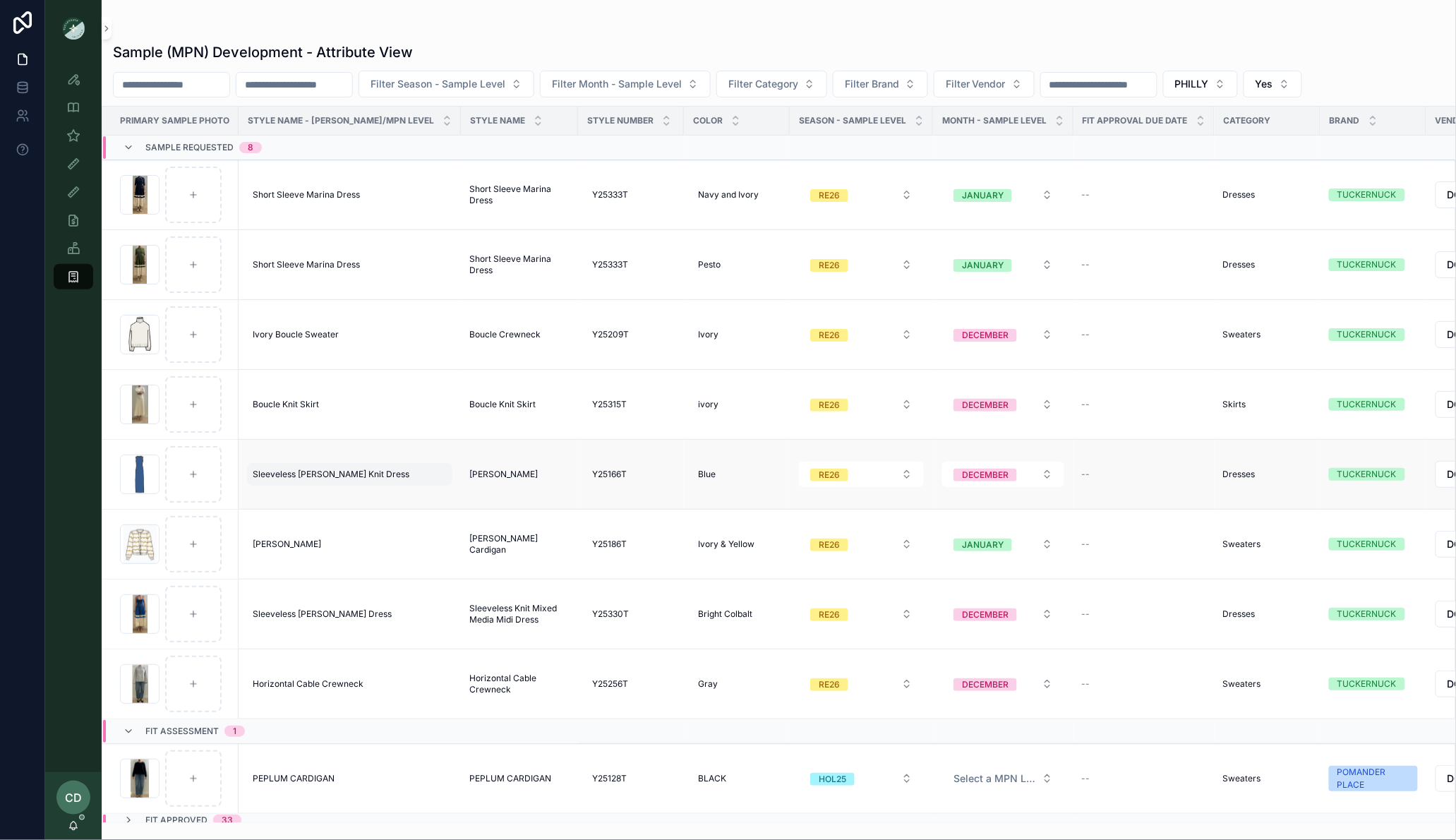
scroll to position [70, 0]
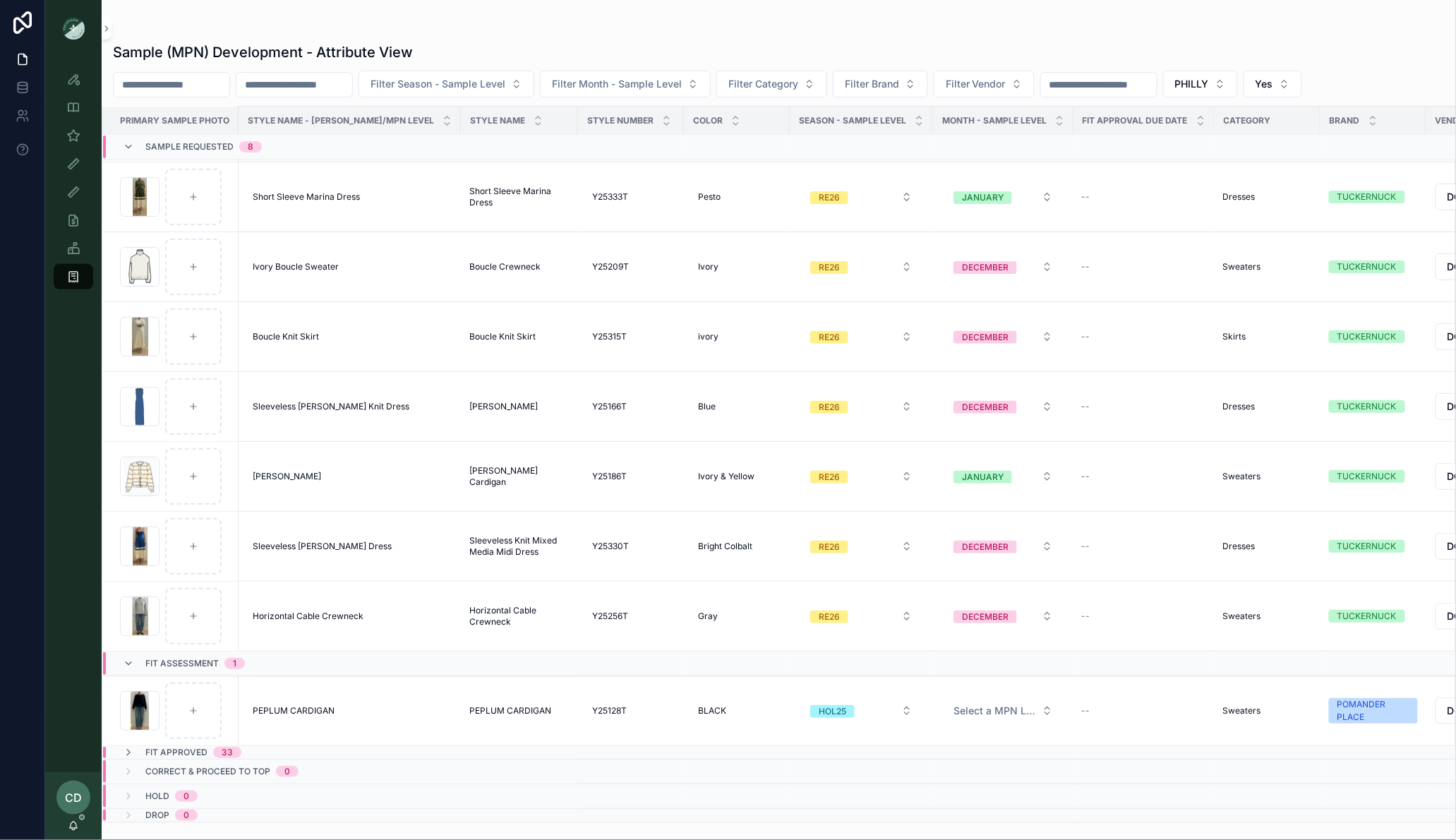
click at [195, 754] on span "Fit Approved" at bounding box center [177, 752] width 62 height 11
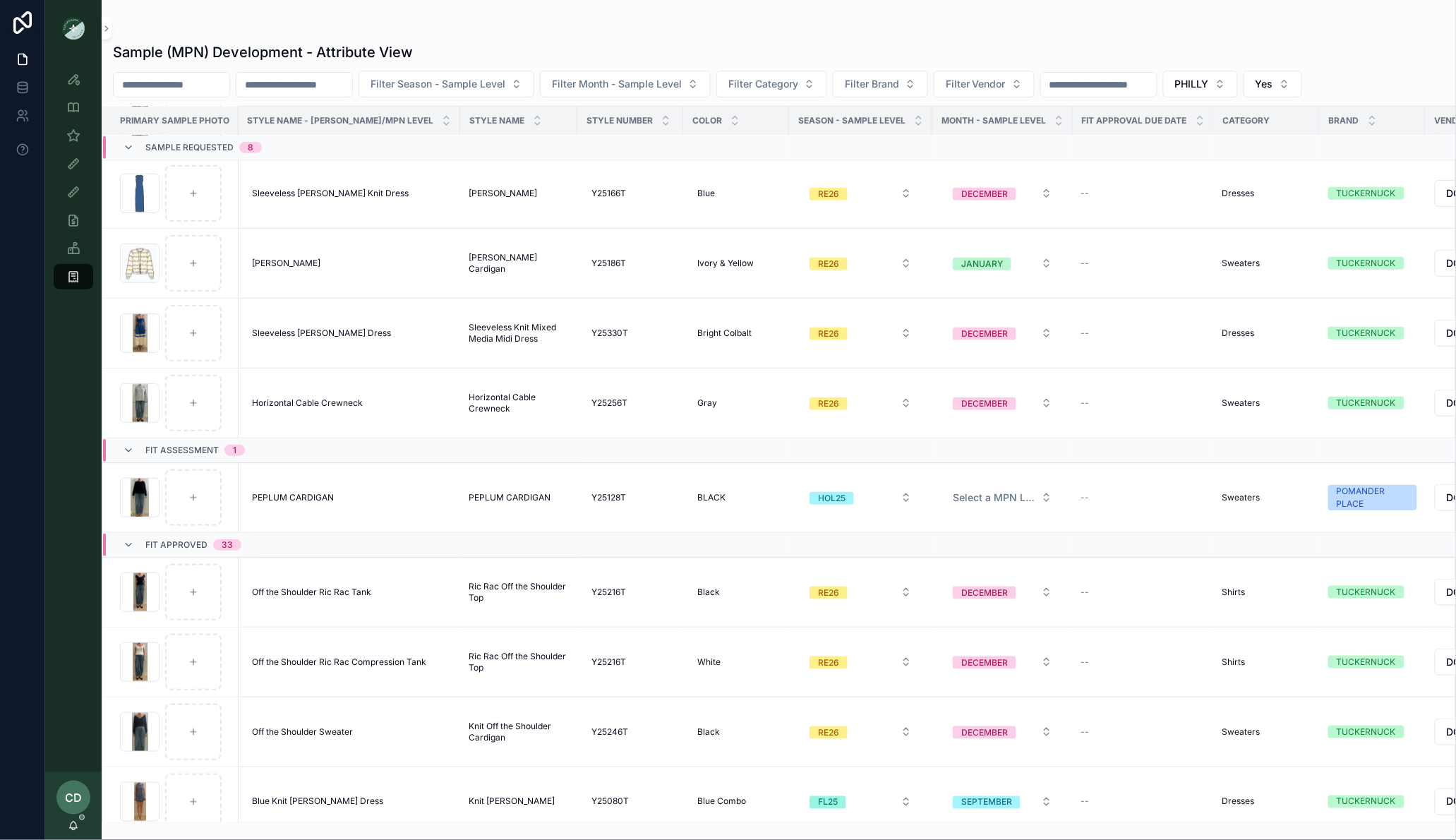
scroll to position [284, 1]
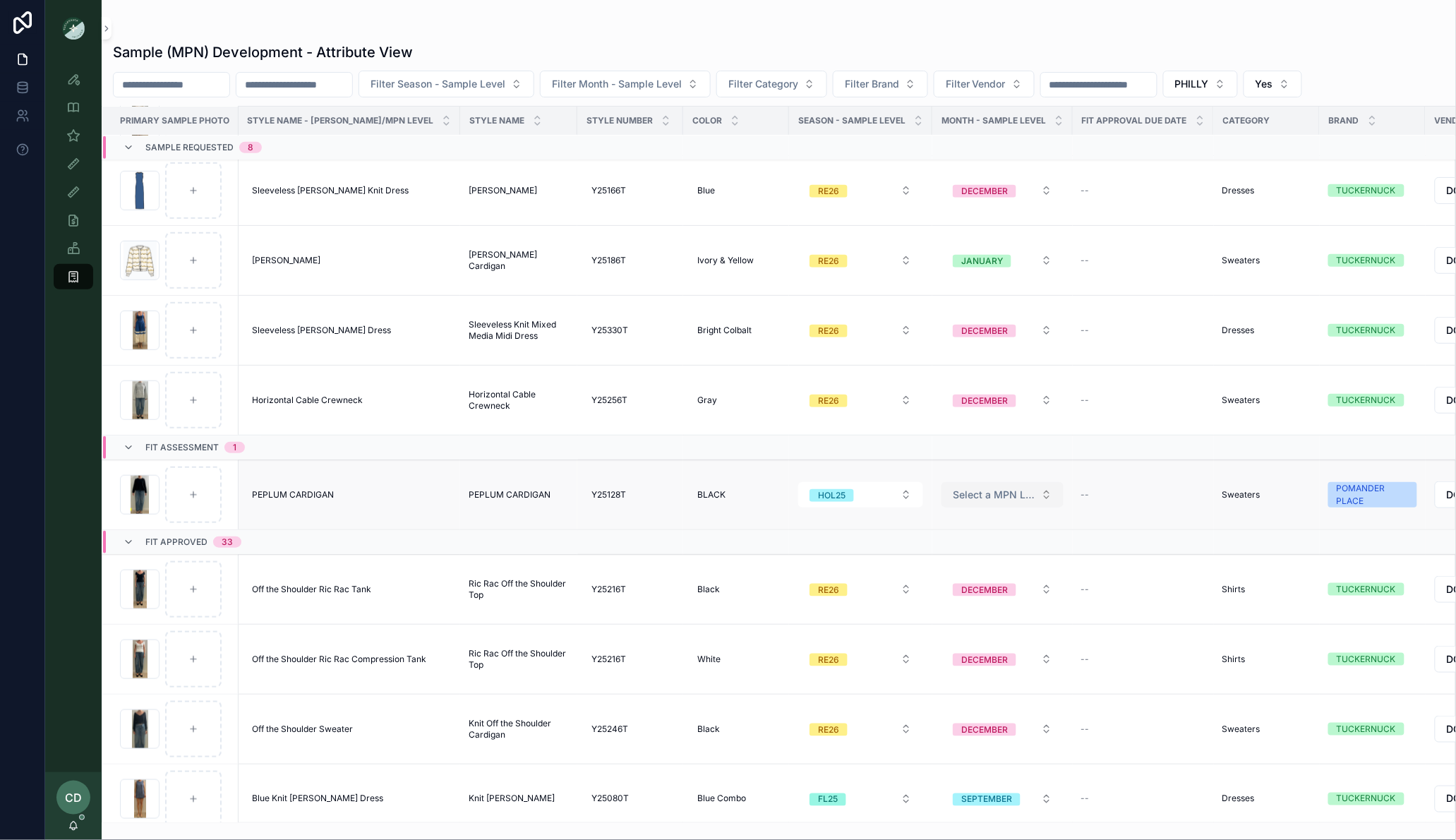
click at [957, 490] on span "Select a MPN LEVEL ORDER MONTH" at bounding box center [994, 495] width 83 height 14
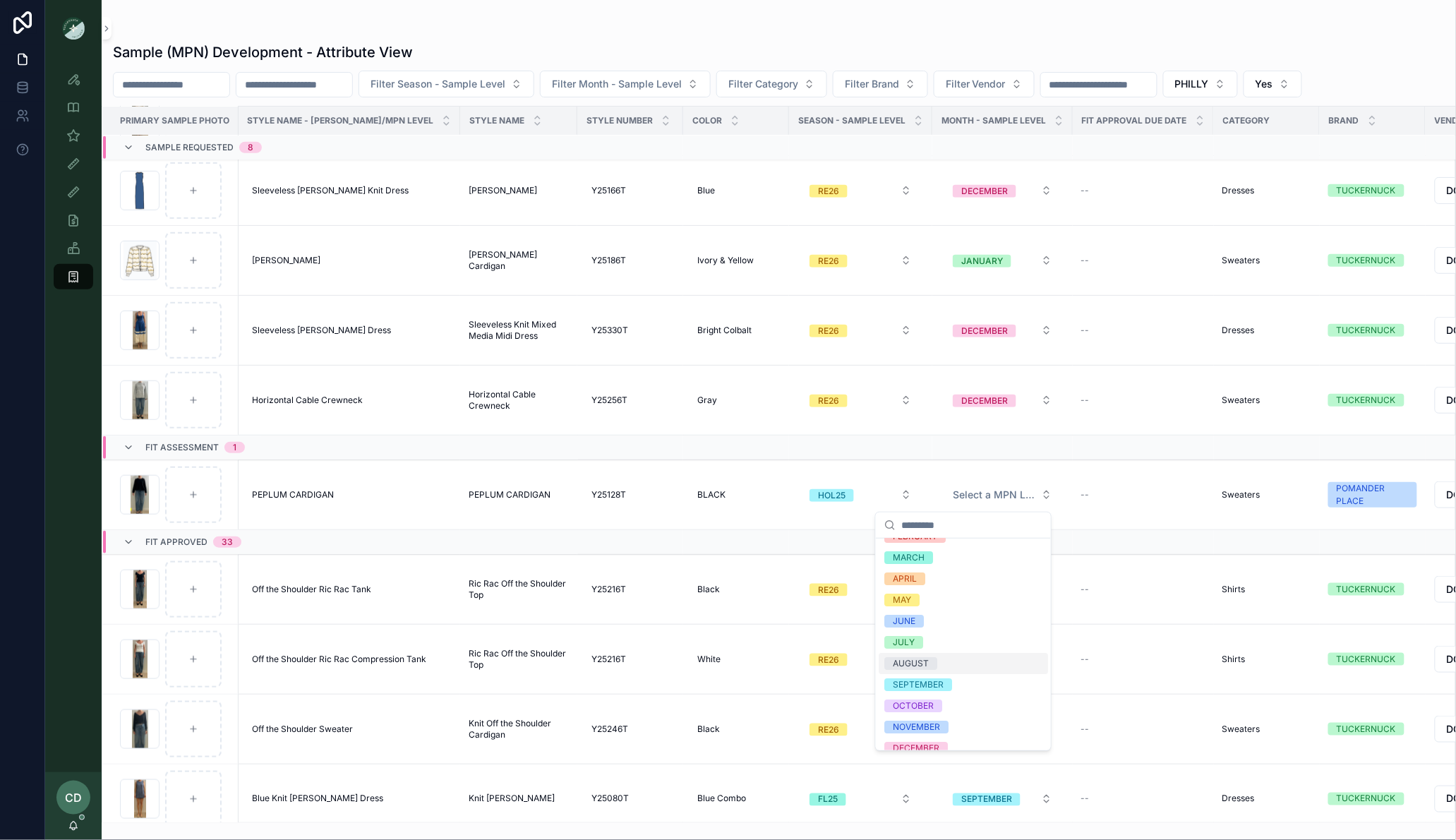
scroll to position [47, 0]
click at [931, 718] on div "NOVEMBER" at bounding box center [917, 716] width 47 height 13
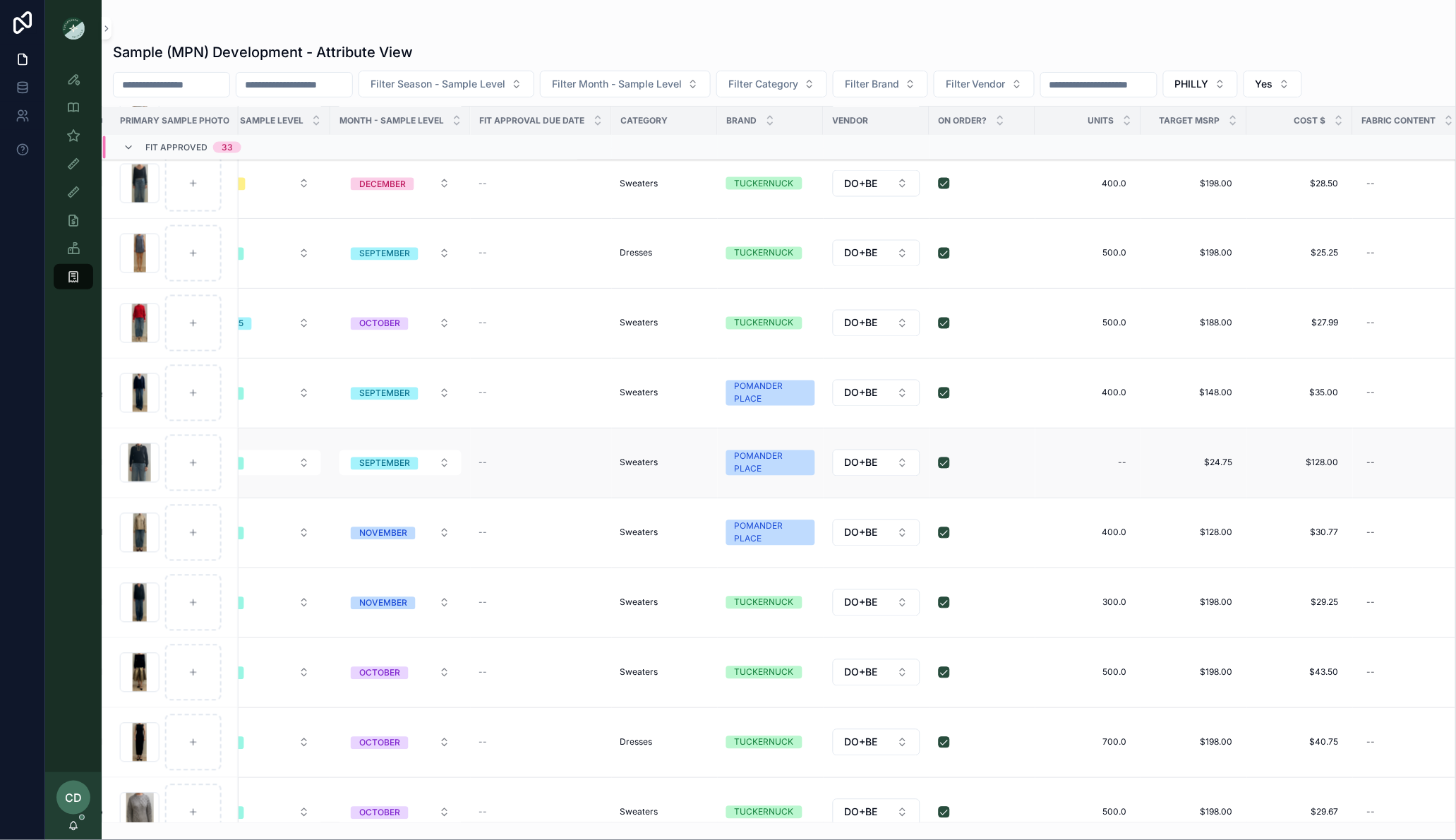
scroll to position [849, 0]
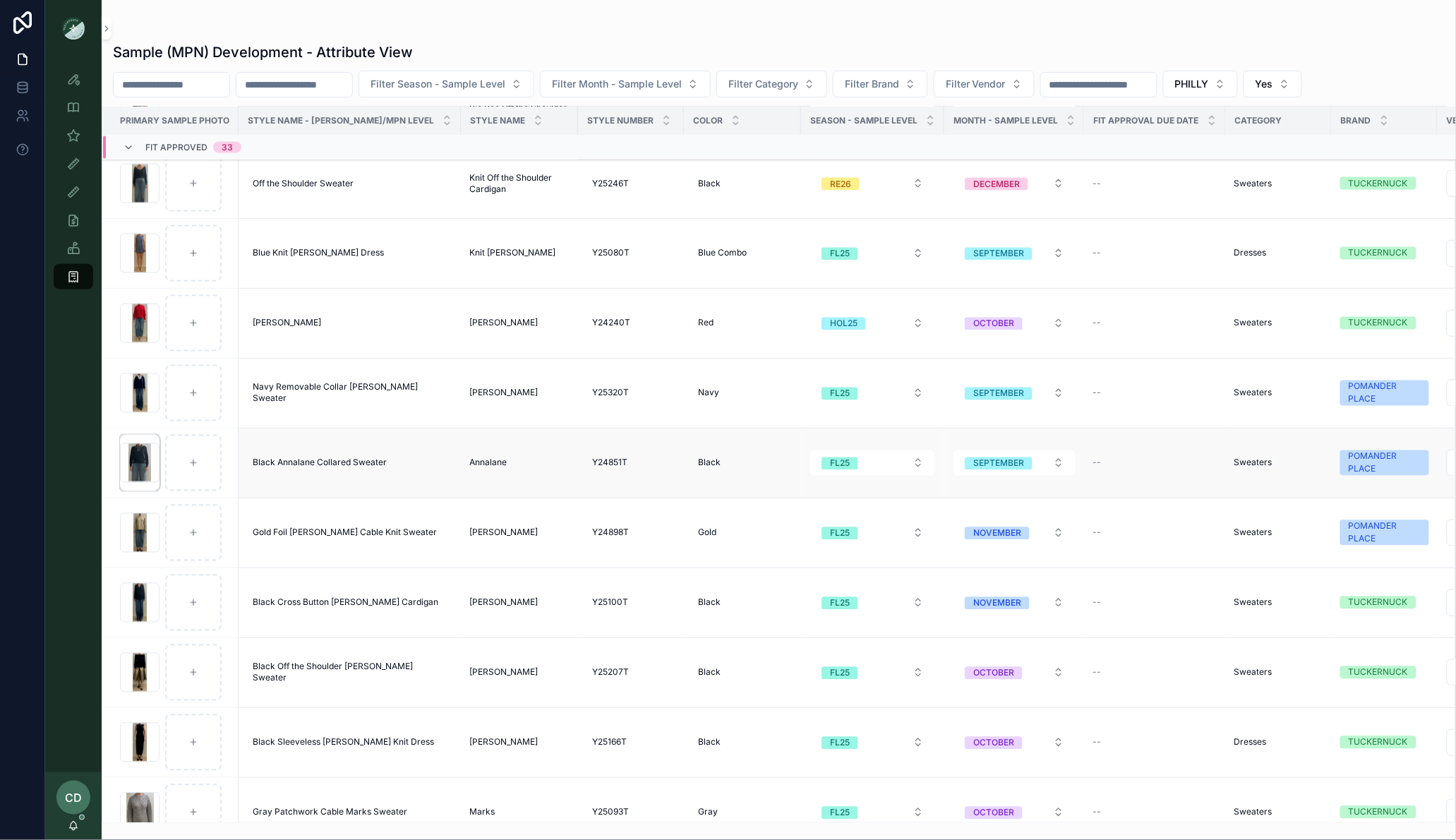
click at [130, 464] on div "scrollable content" at bounding box center [139, 463] width 39 height 39
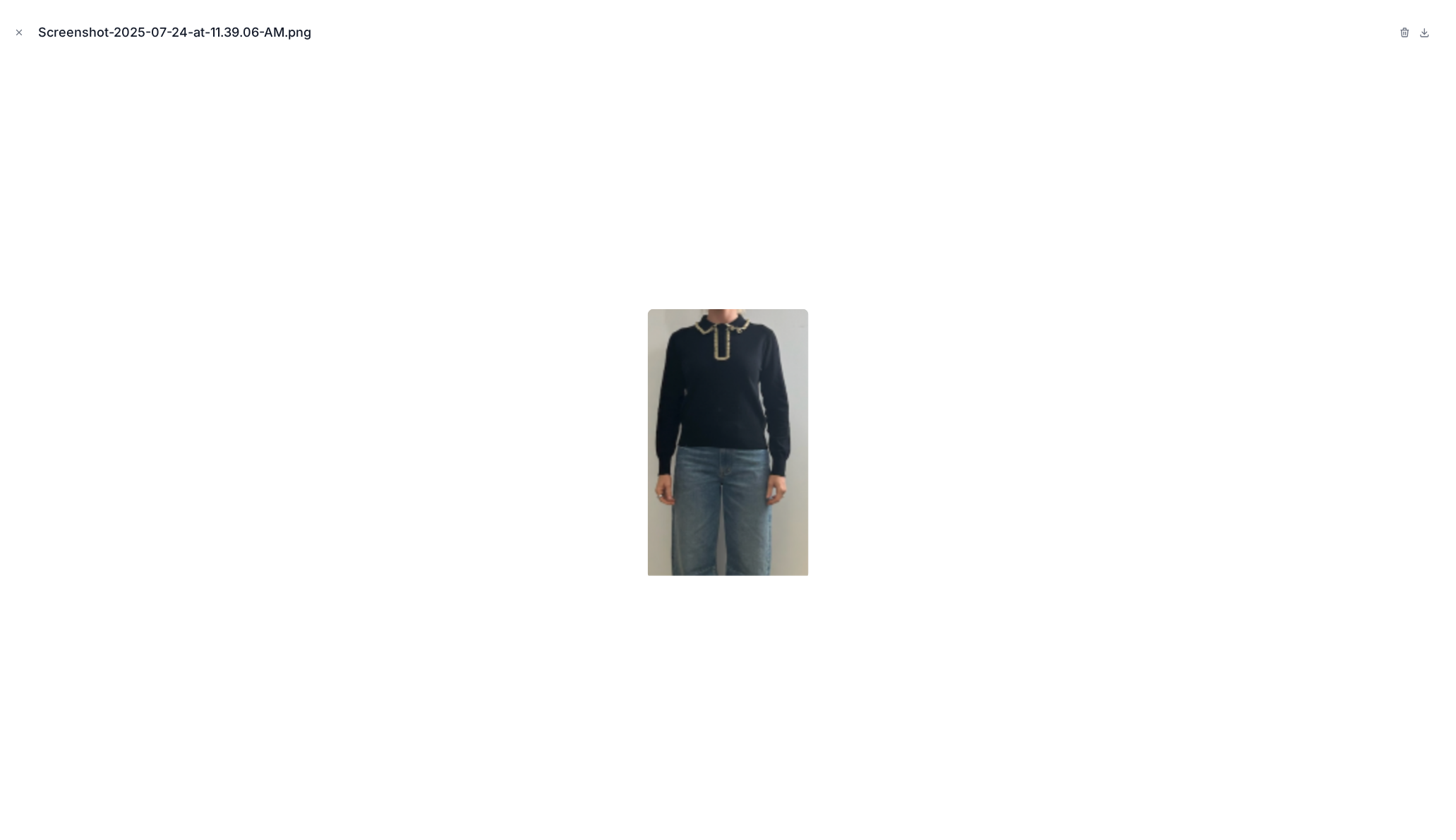
click at [23, 33] on icon "Close modal" at bounding box center [19, 32] width 10 height 10
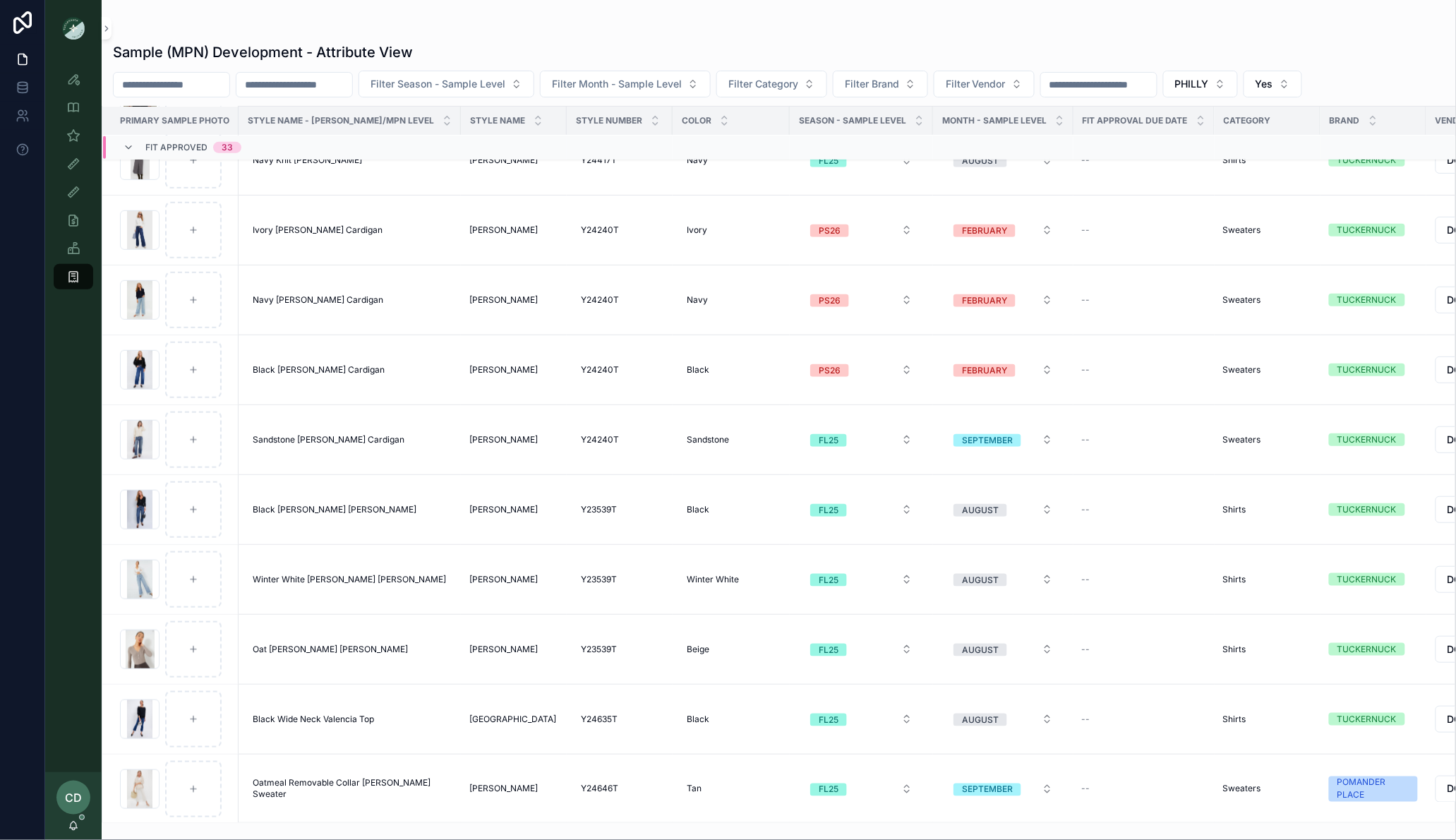
scroll to position [2399, 0]
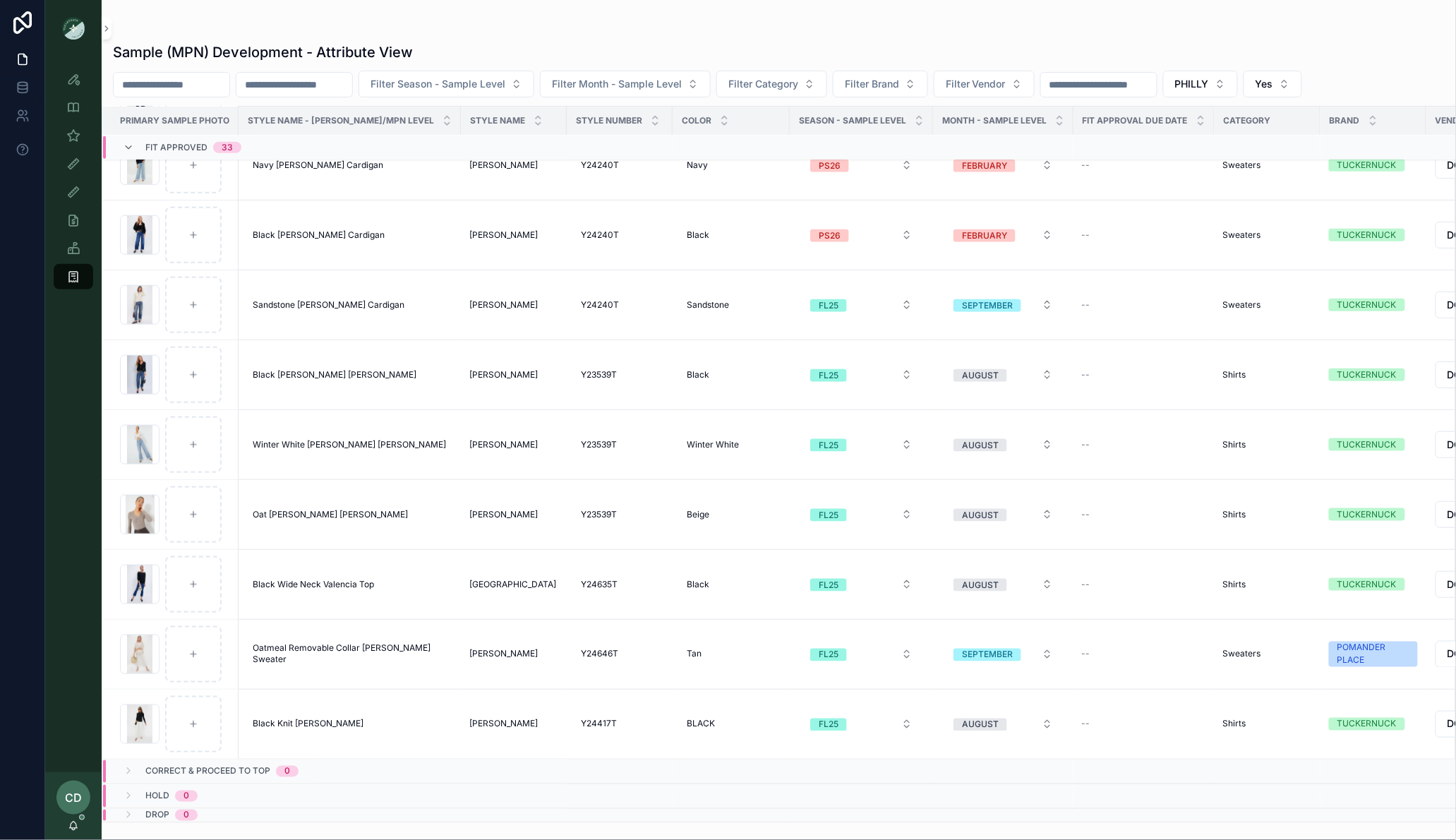
click at [202, 88] on input "scrollable content" at bounding box center [171, 85] width 116 height 20
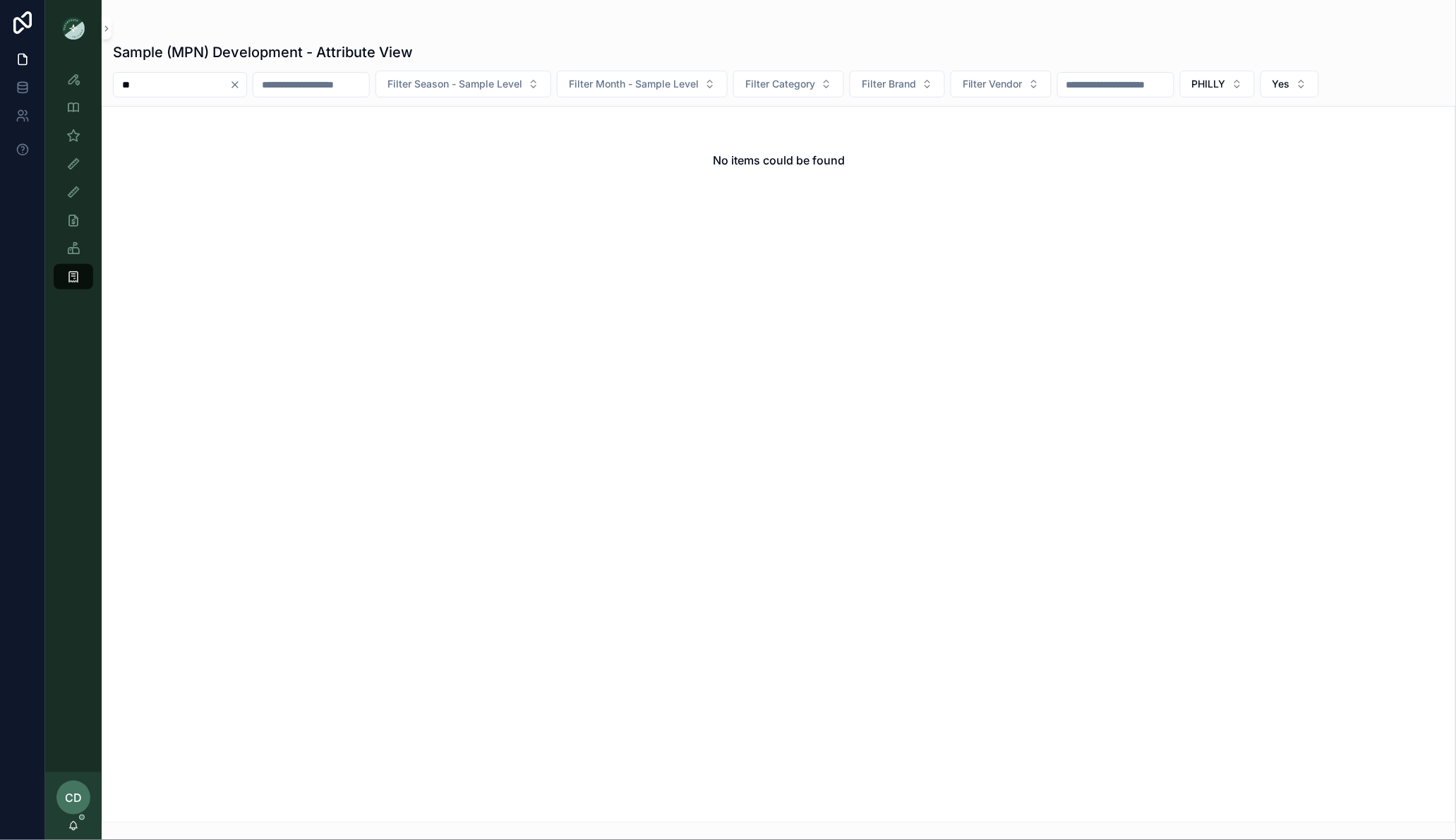
type input "*"
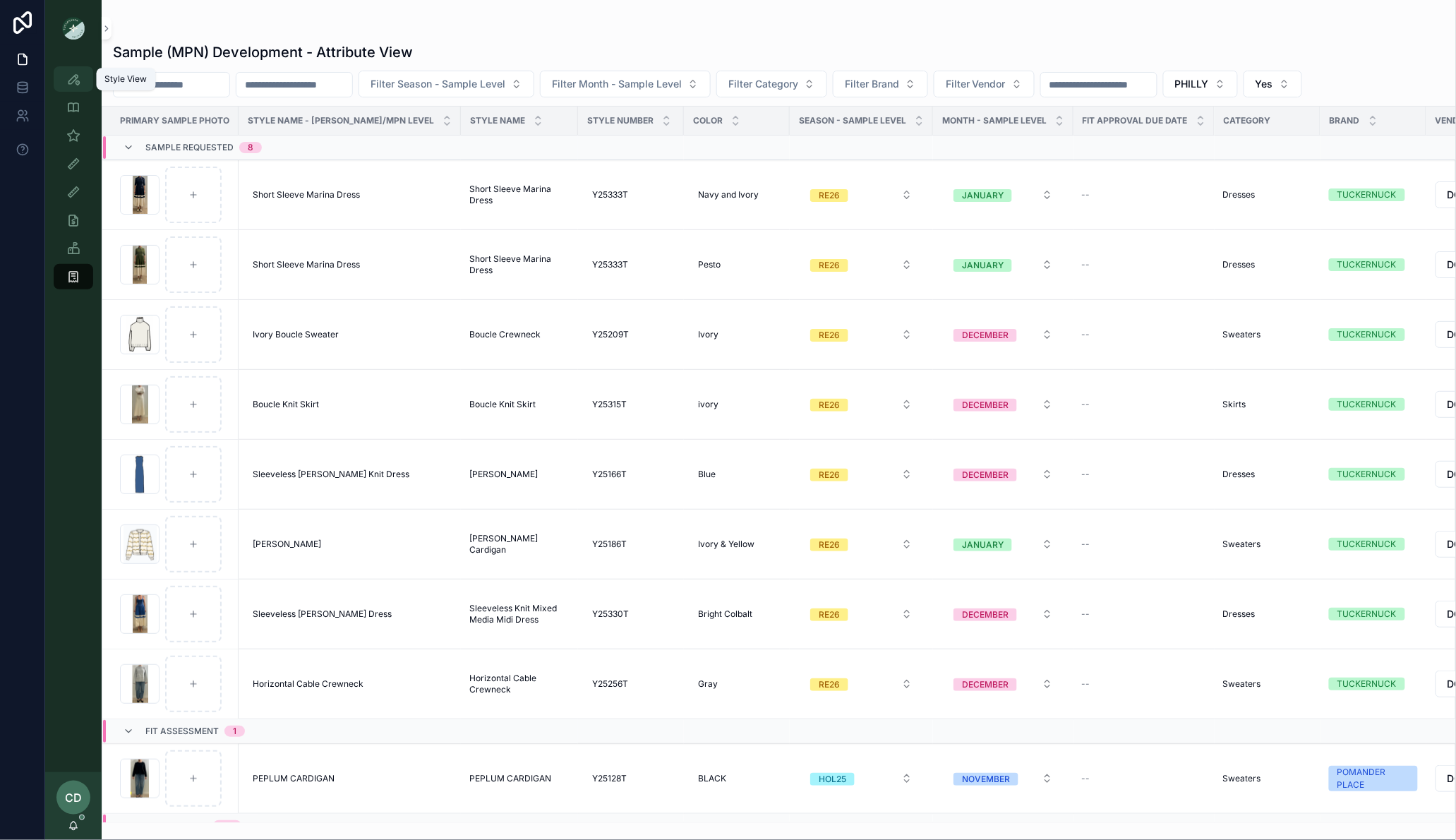
click at [65, 77] on div "Style View" at bounding box center [73, 79] width 23 height 23
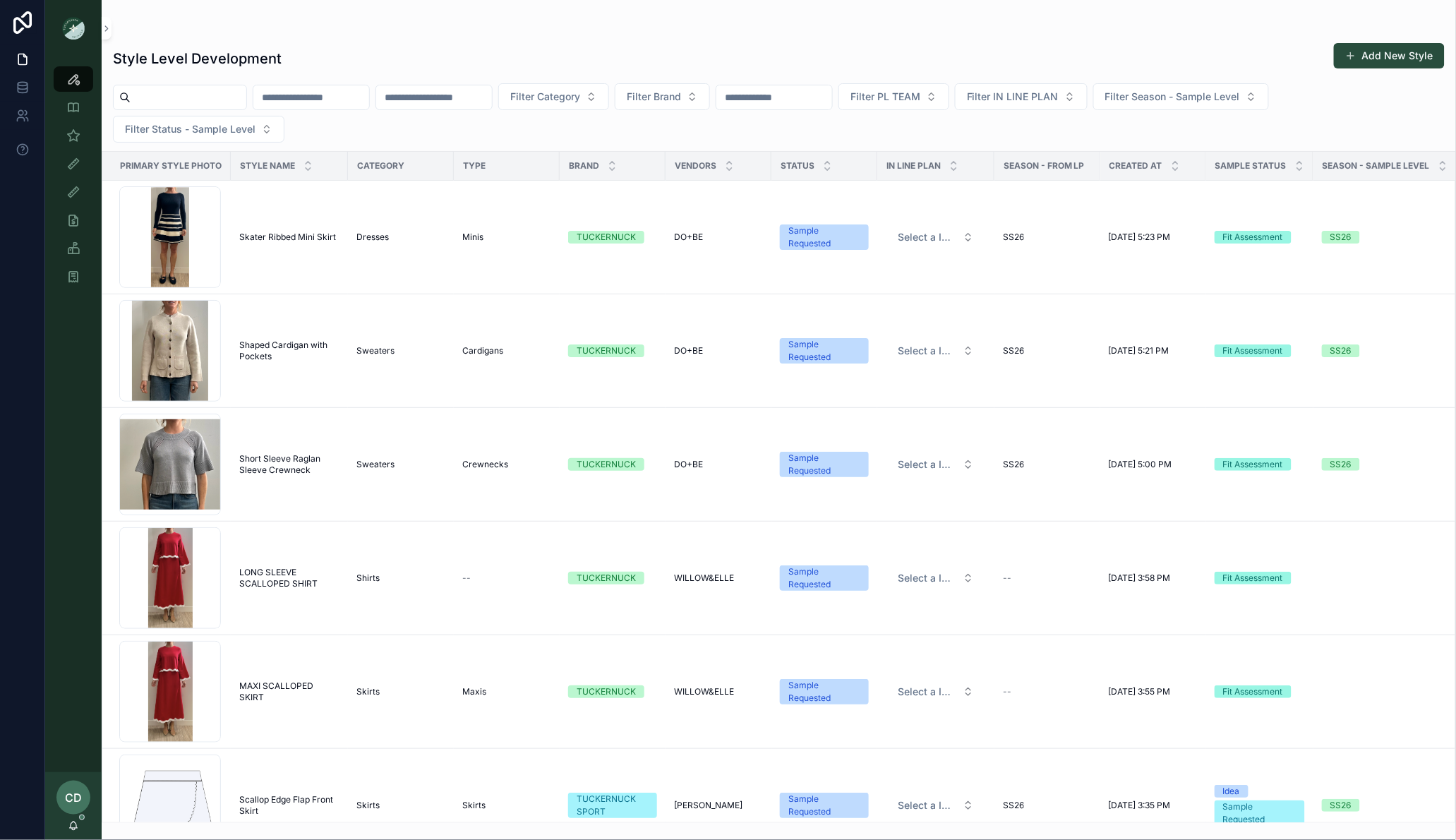
click at [233, 92] on input "scrollable content" at bounding box center [188, 98] width 116 height 20
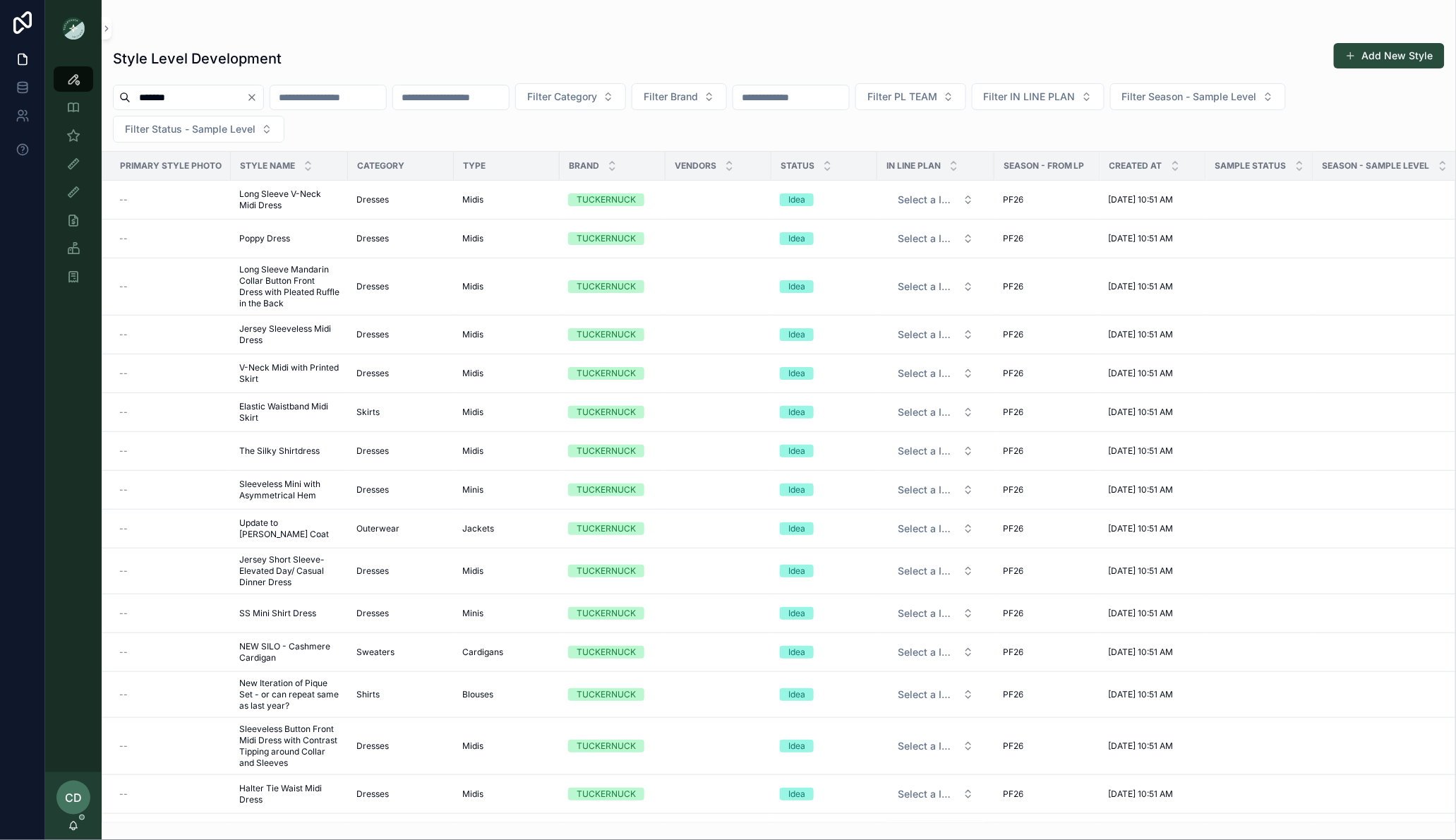
type input "********"
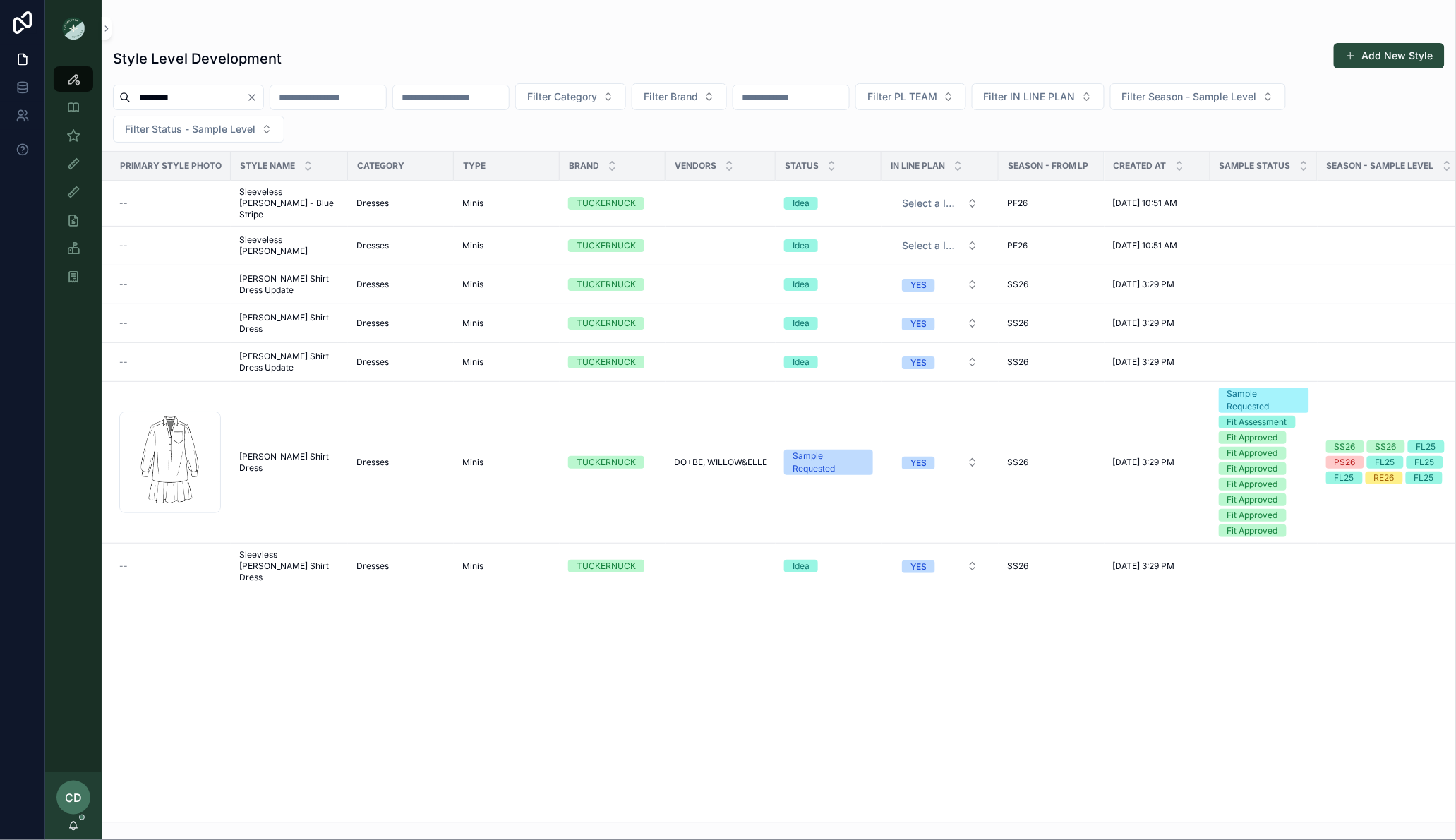
drag, startPoint x: 192, startPoint y: 95, endPoint x: 109, endPoint y: 95, distance: 83.0
click at [109, 95] on div "******** Filter Category Filter Brand Filter PL TEAM Filter IN LINE PLAN Filter…" at bounding box center [779, 113] width 1354 height 59
click at [85, 130] on link "Sample (MPN) View" at bounding box center [73, 136] width 39 height 26
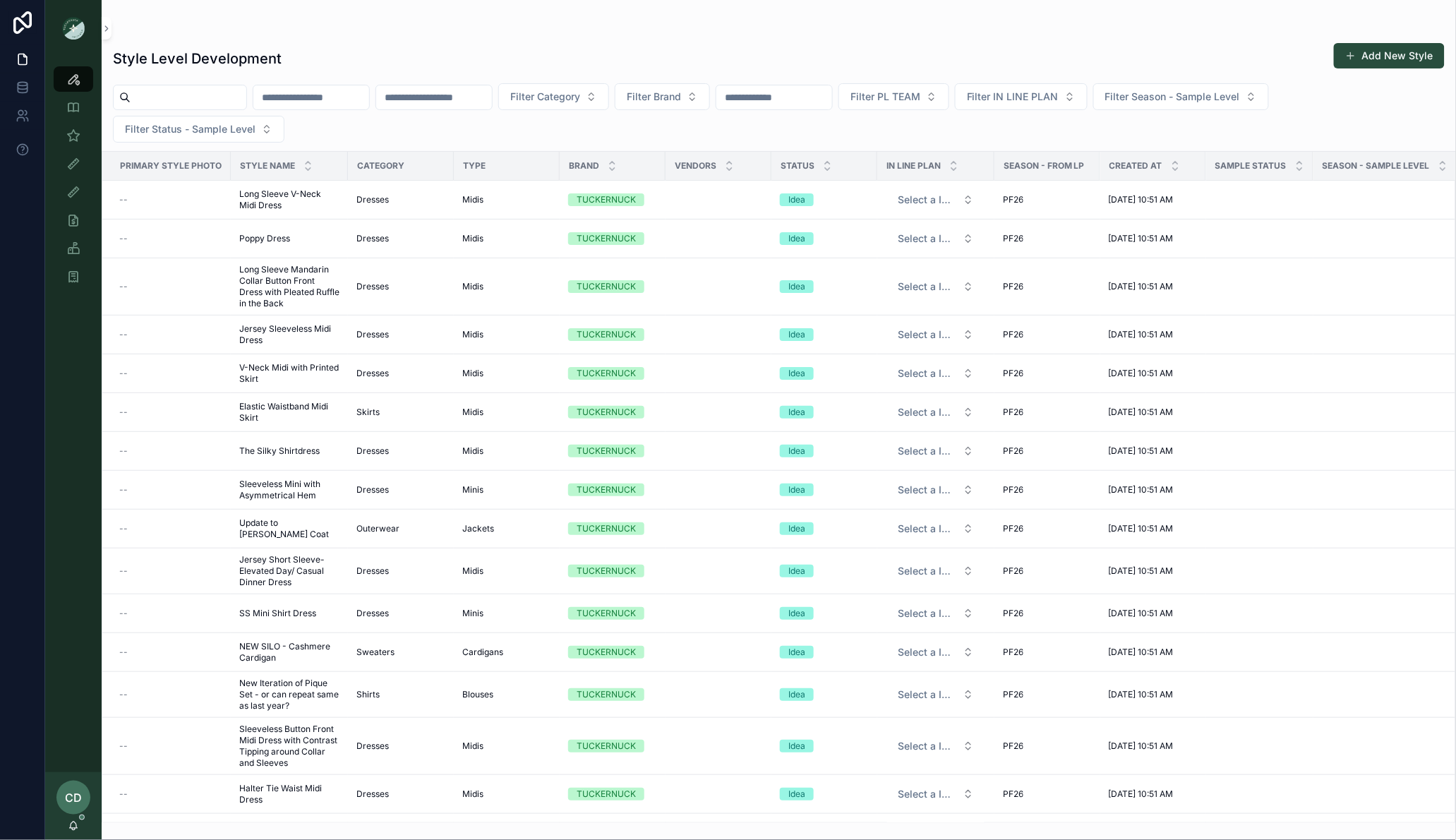
click at [202, 92] on input "scrollable content" at bounding box center [188, 98] width 116 height 20
paste input "********"
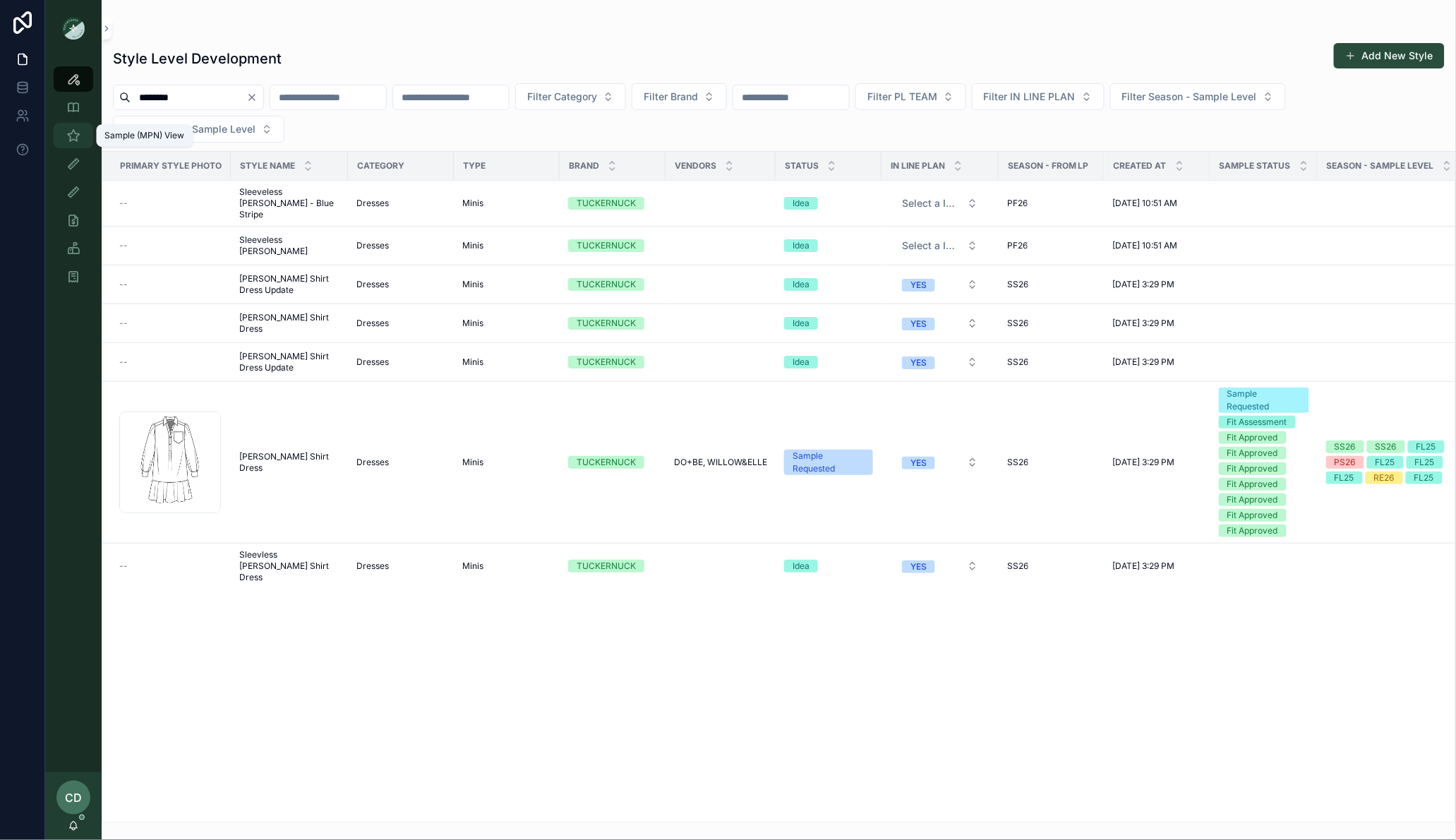
type input "********"
click at [70, 134] on icon "scrollable content" at bounding box center [73, 136] width 14 height 14
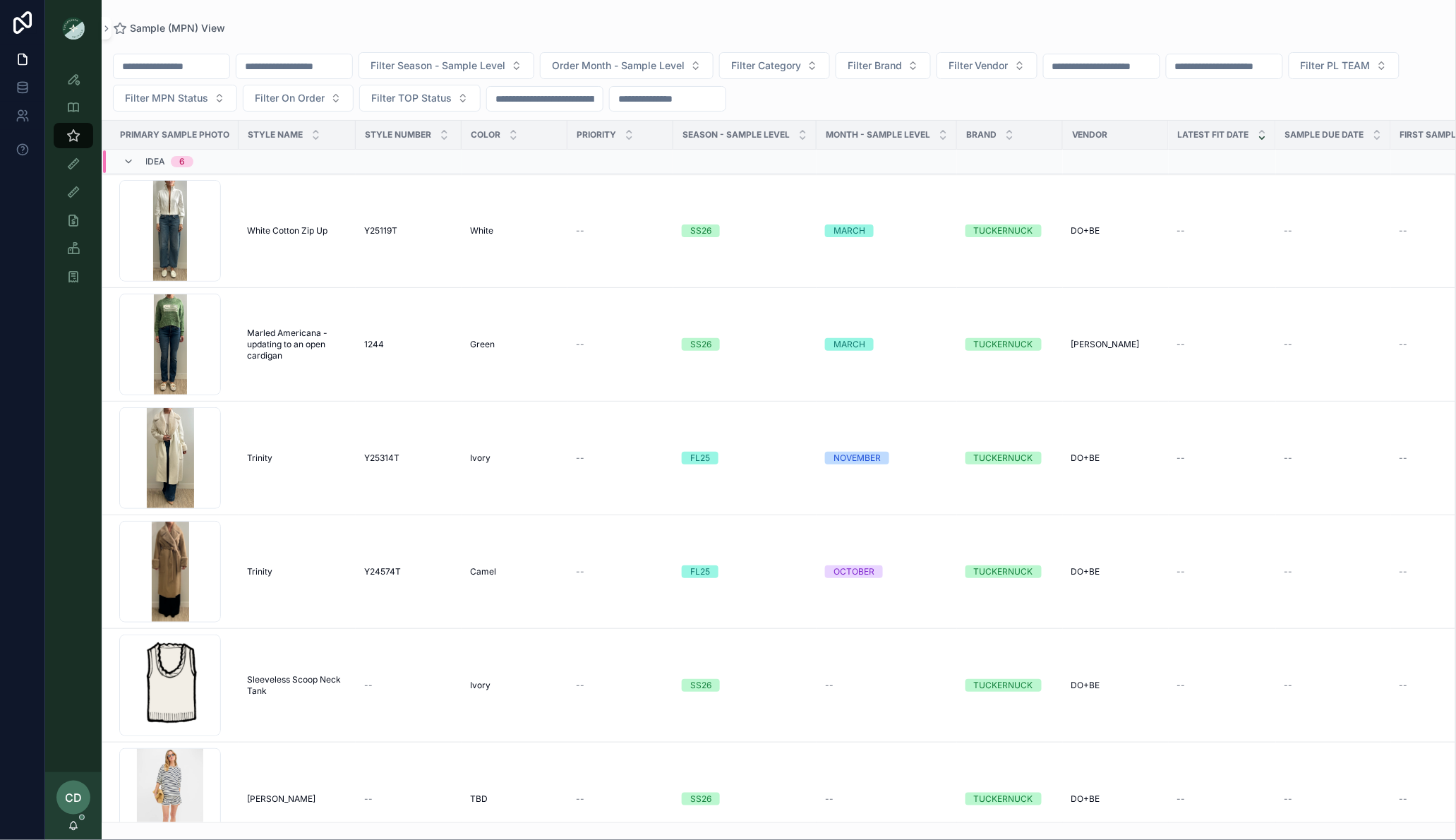
click at [210, 70] on input "scrollable content" at bounding box center [171, 67] width 116 height 20
paste input "********"
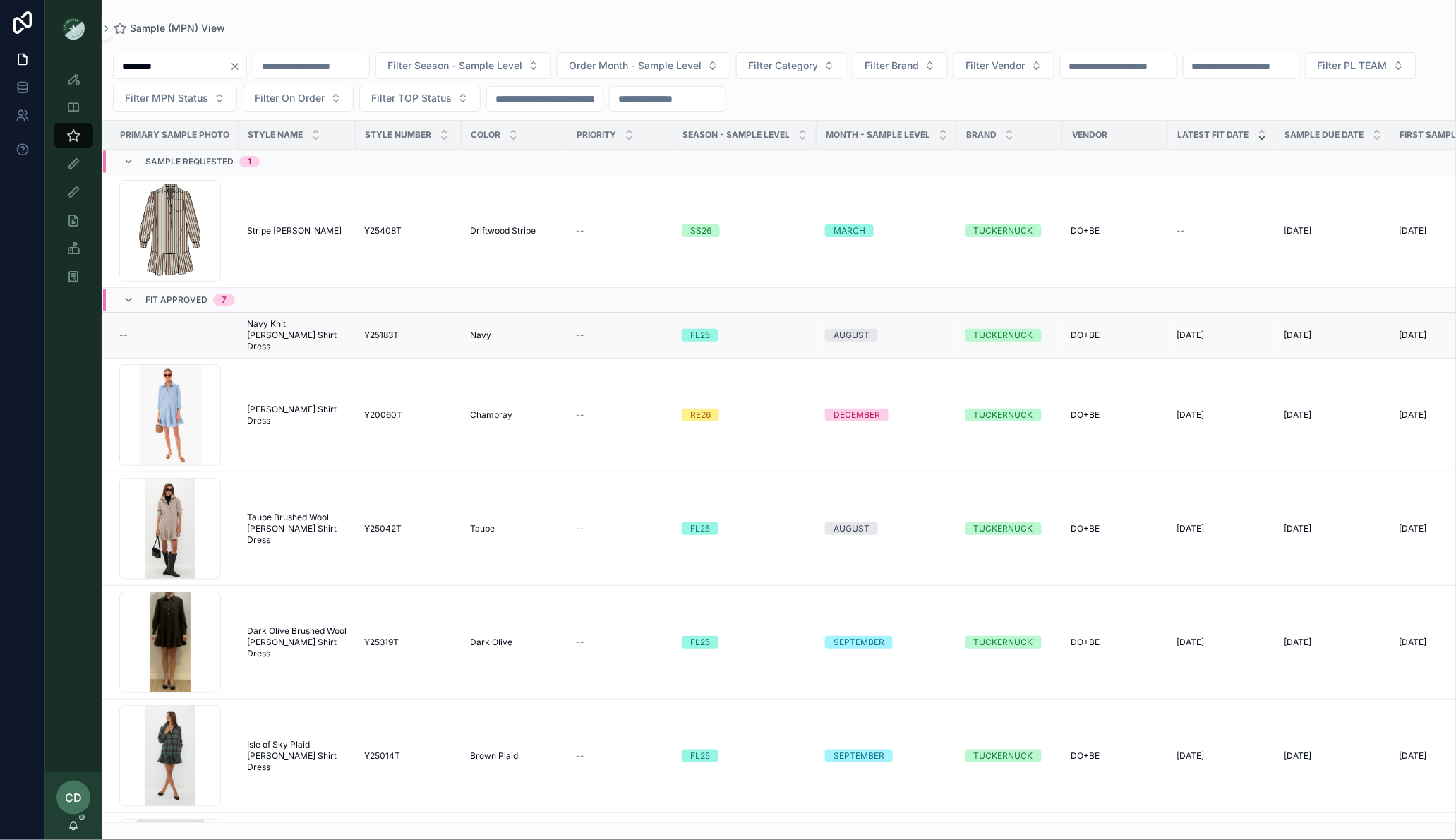
type input "********"
click at [285, 327] on span "Navy Knit Callahan Shirt Dress" at bounding box center [297, 335] width 100 height 34
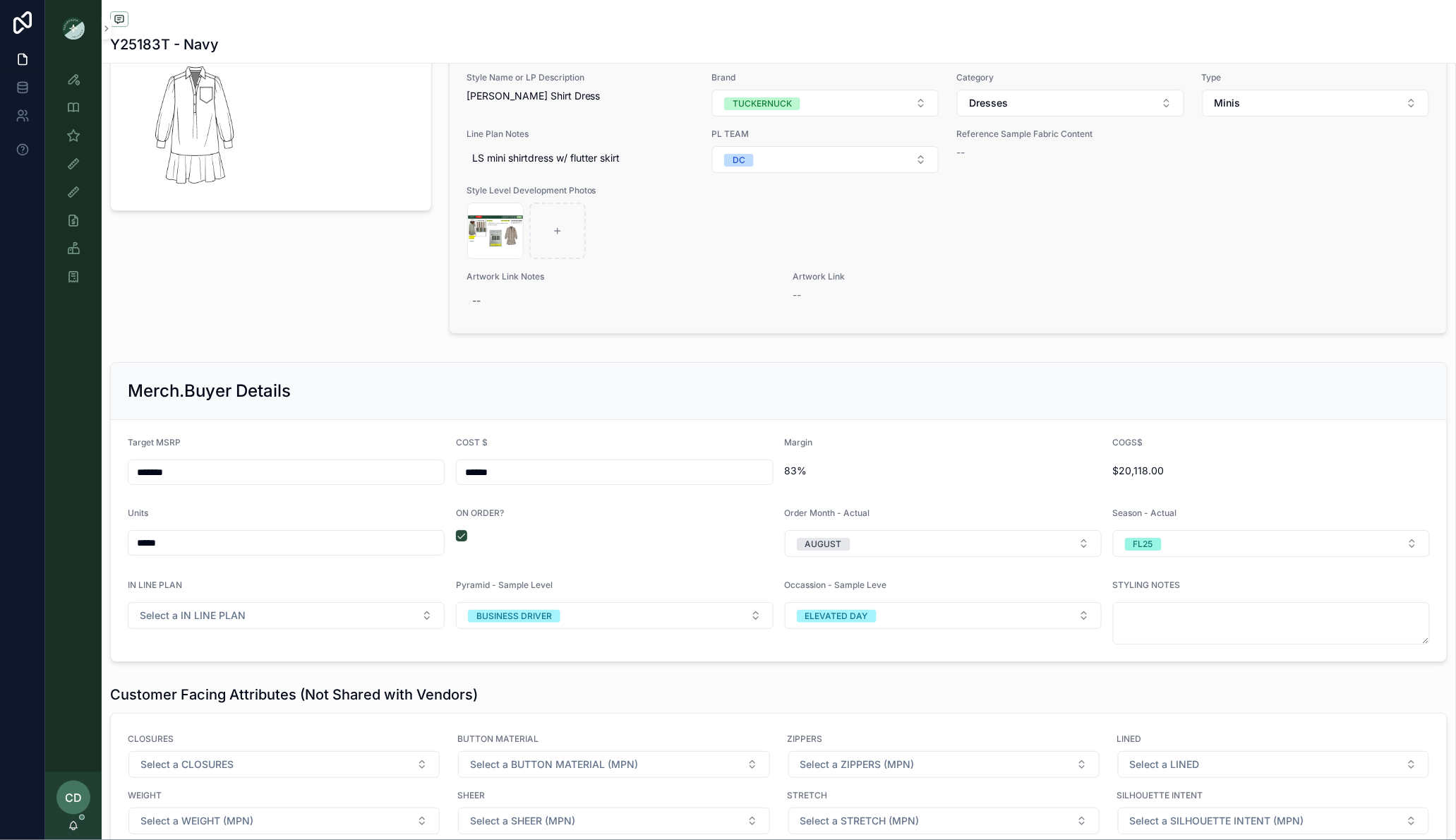
scroll to position [1610, 0]
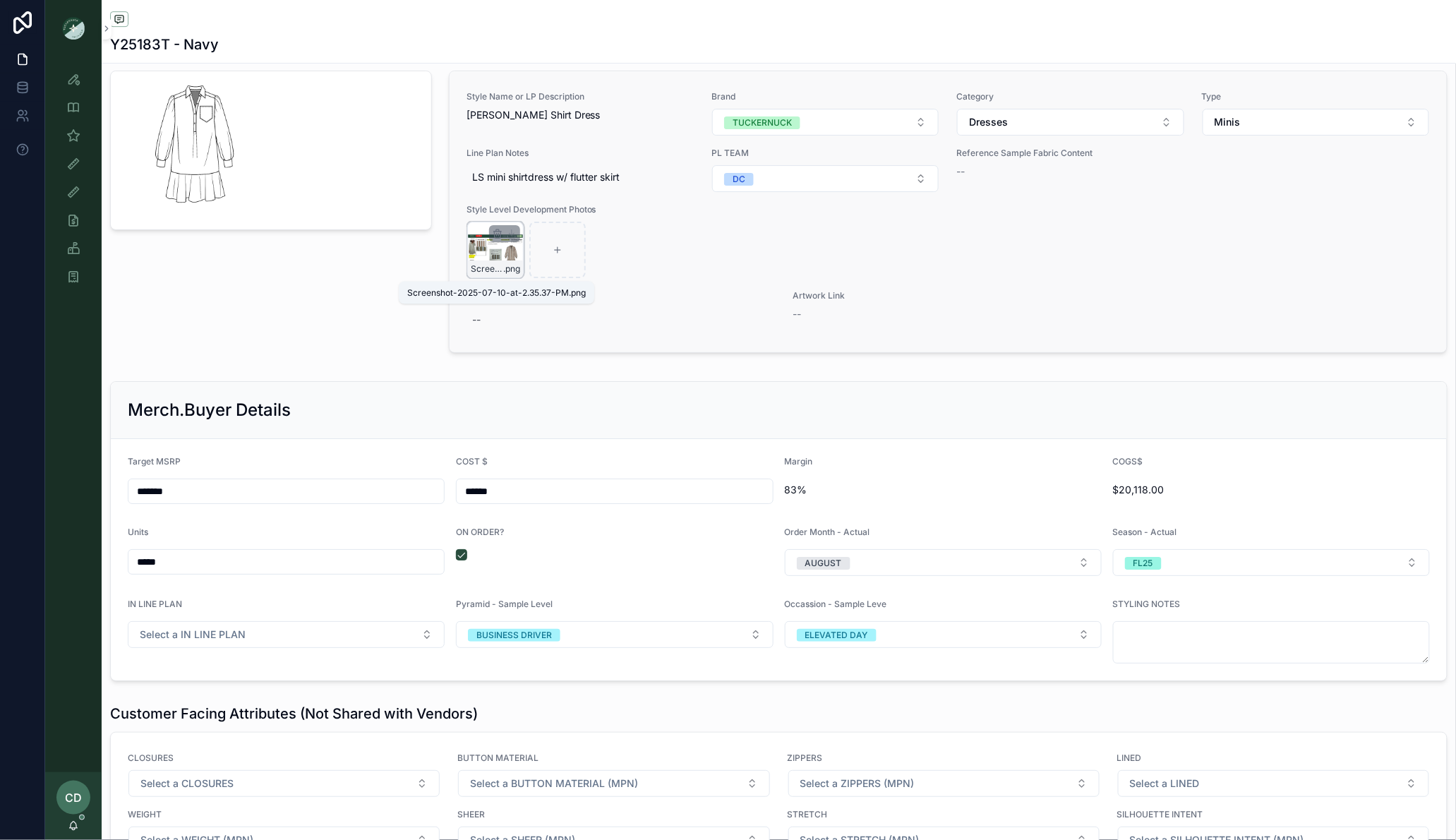
click at [486, 275] on span "Screenshot-2025-07-10-at-2.35.37-PM" at bounding box center [487, 269] width 33 height 11
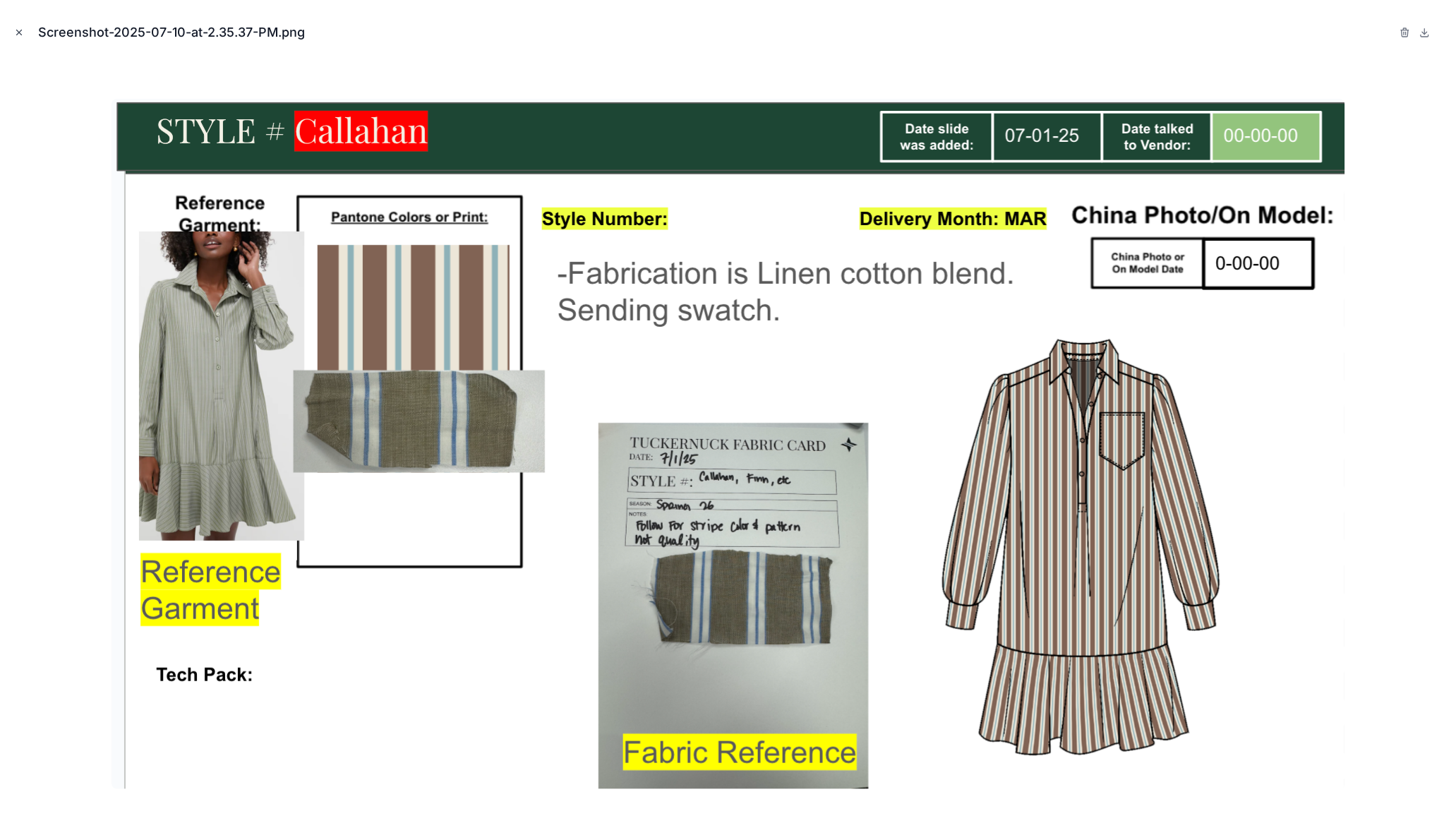
click at [15, 26] on button "Close modal" at bounding box center [19, 33] width 16 height 16
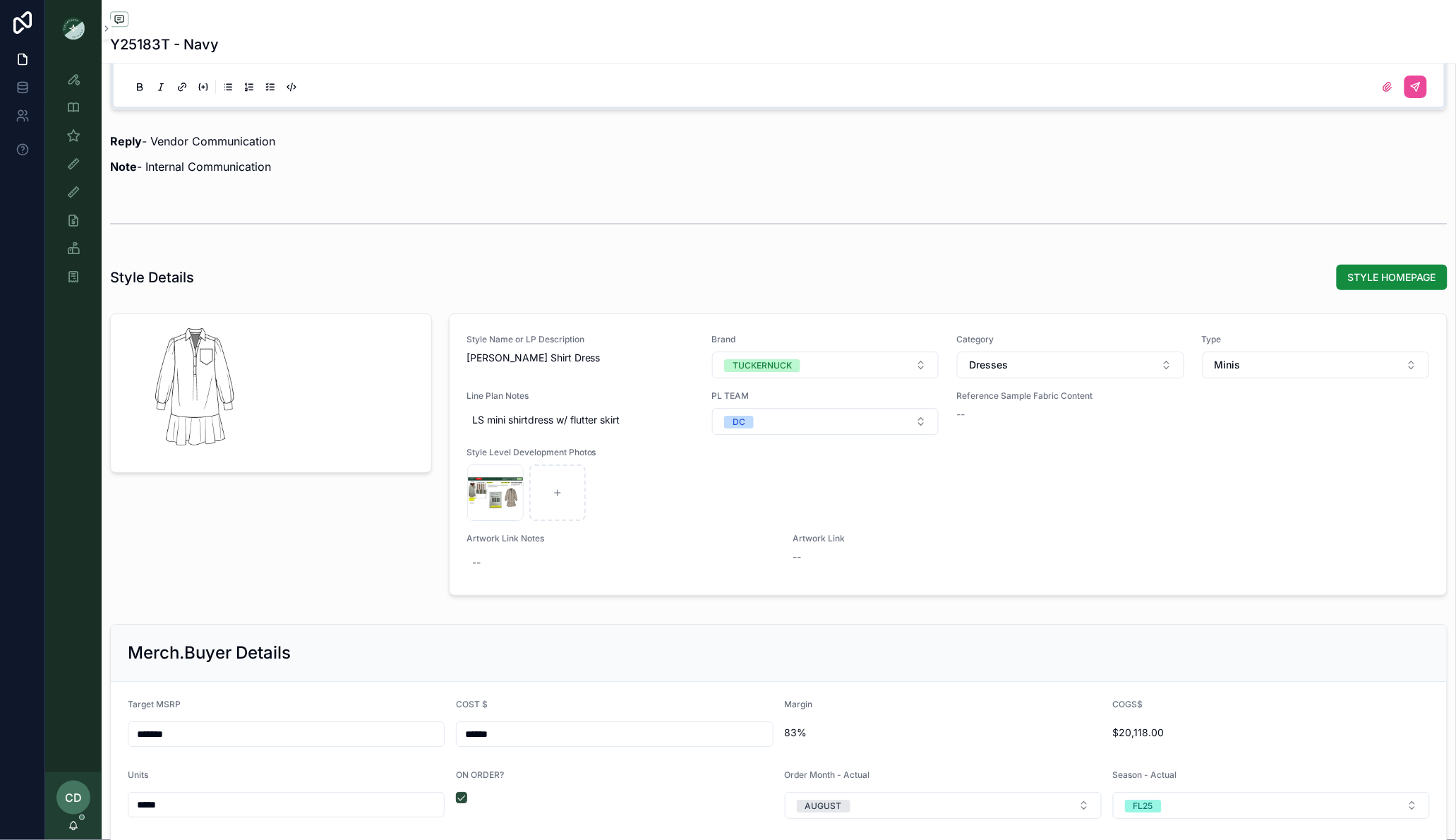
scroll to position [1416, 0]
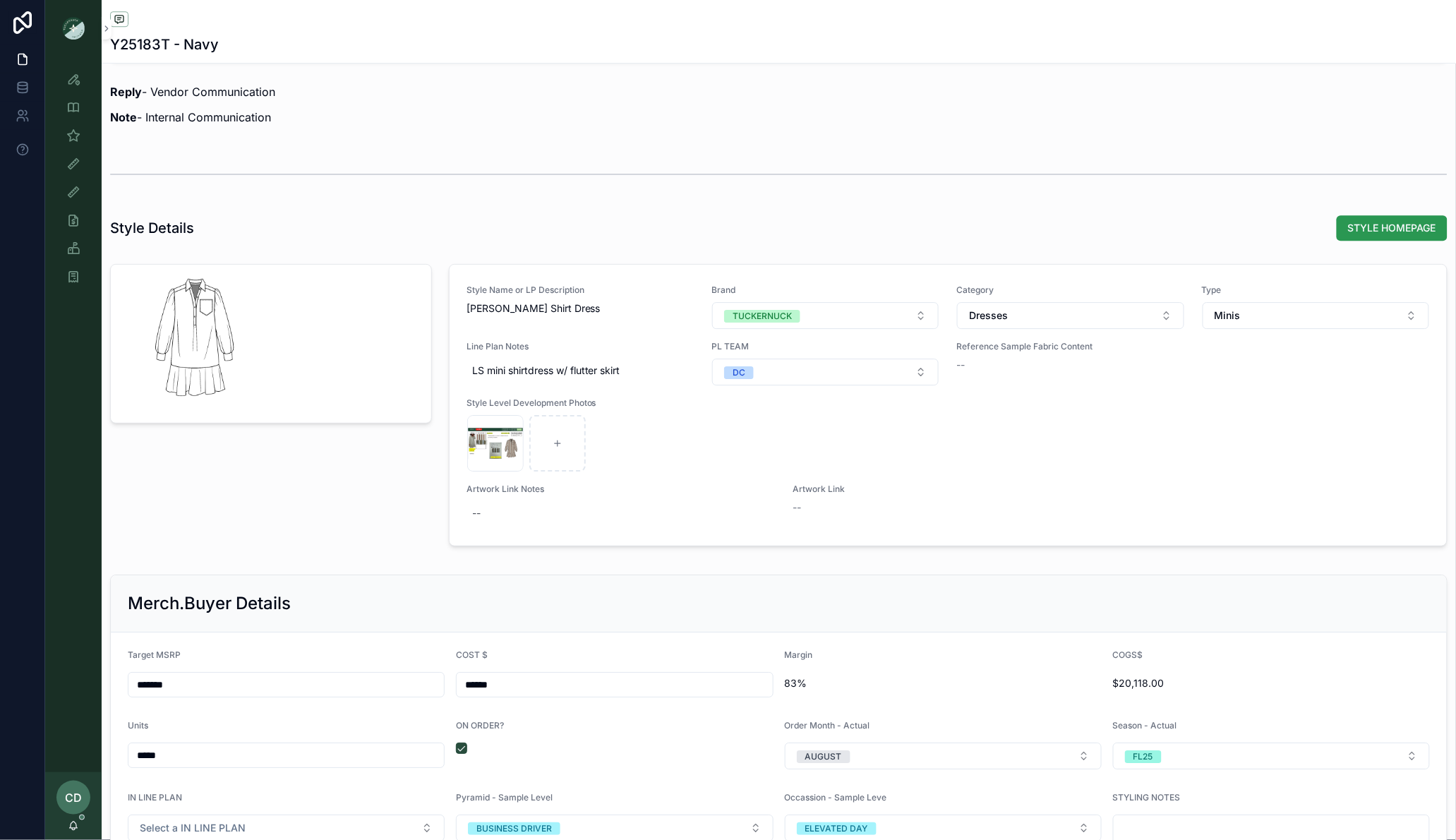
click at [1401, 230] on span "STYLE HOMEPAGE" at bounding box center [1392, 228] width 88 height 14
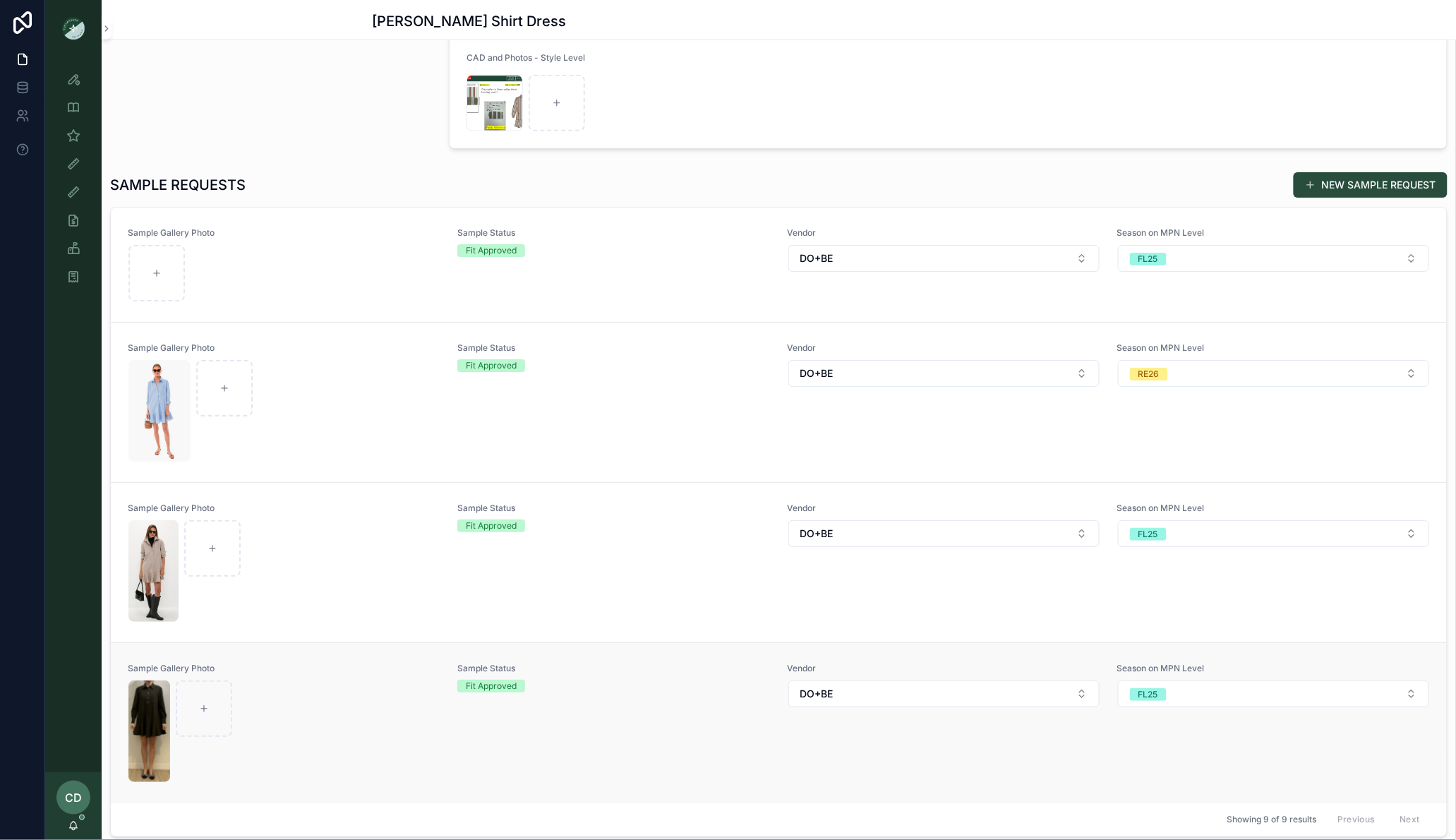
scroll to position [251, 0]
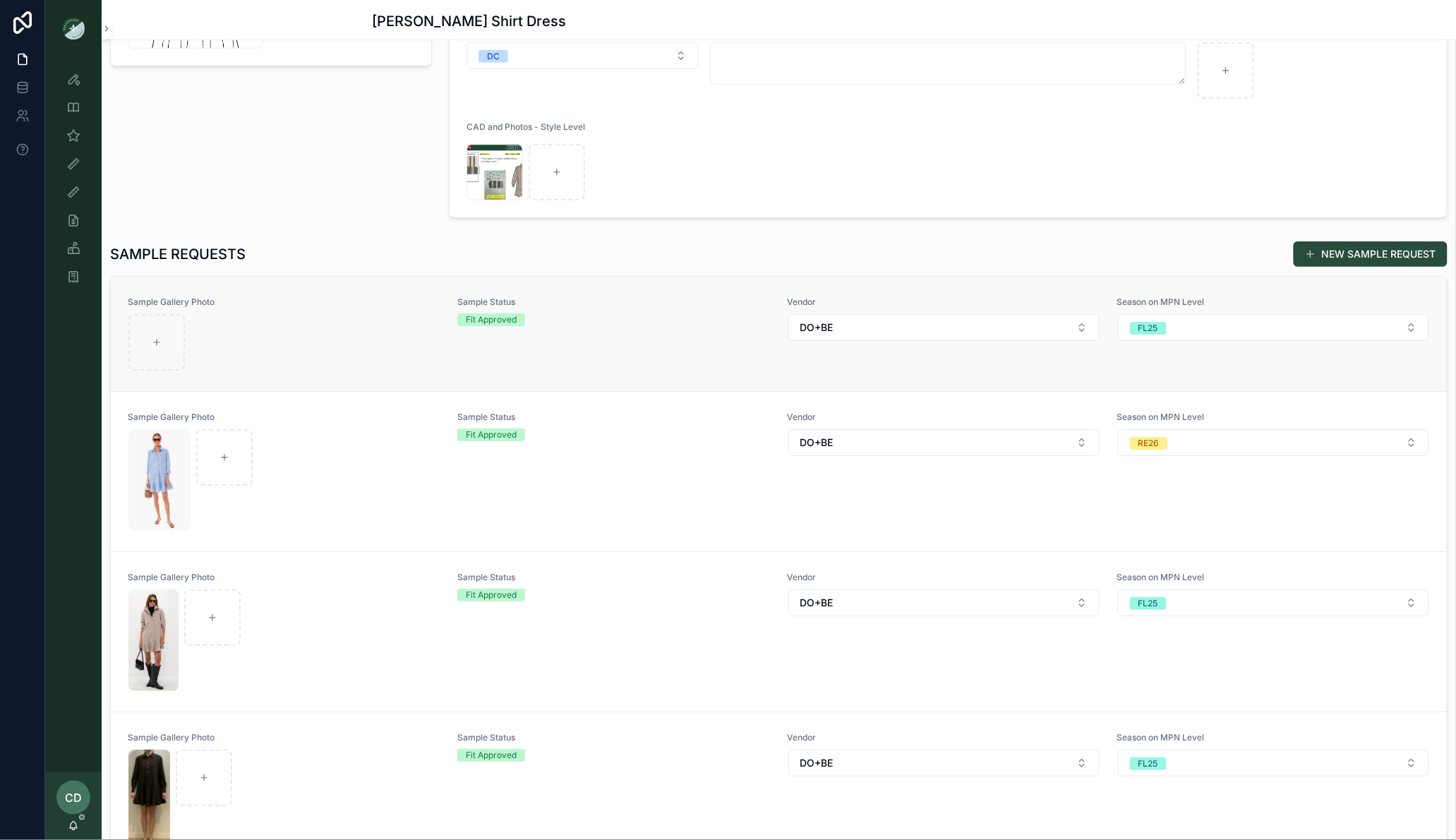
click at [280, 359] on div "scrollable content" at bounding box center [284, 342] width 311 height 57
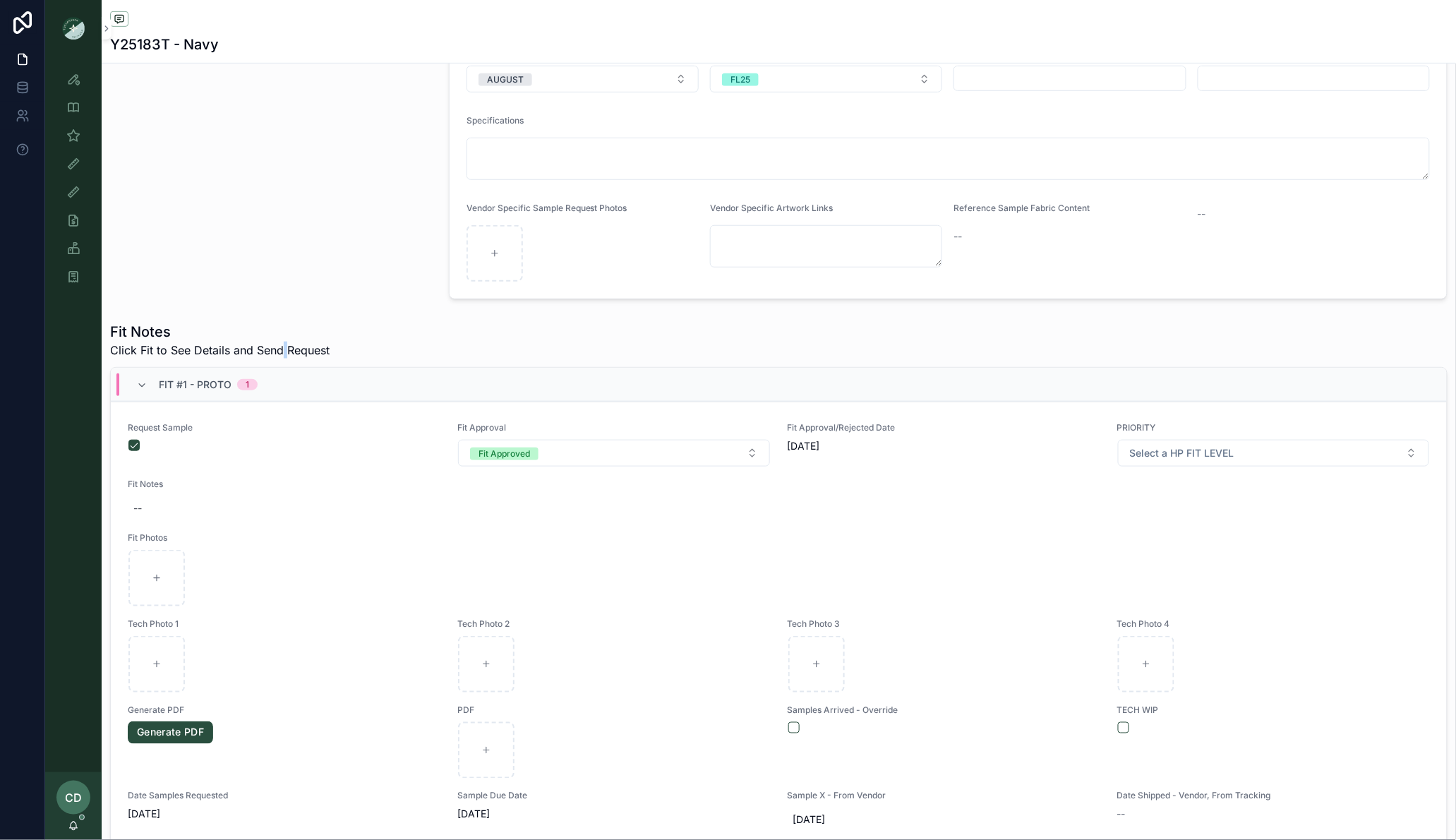
click at [280, 358] on span "Click Fit to See Details and Send Request" at bounding box center [220, 350] width 220 height 17
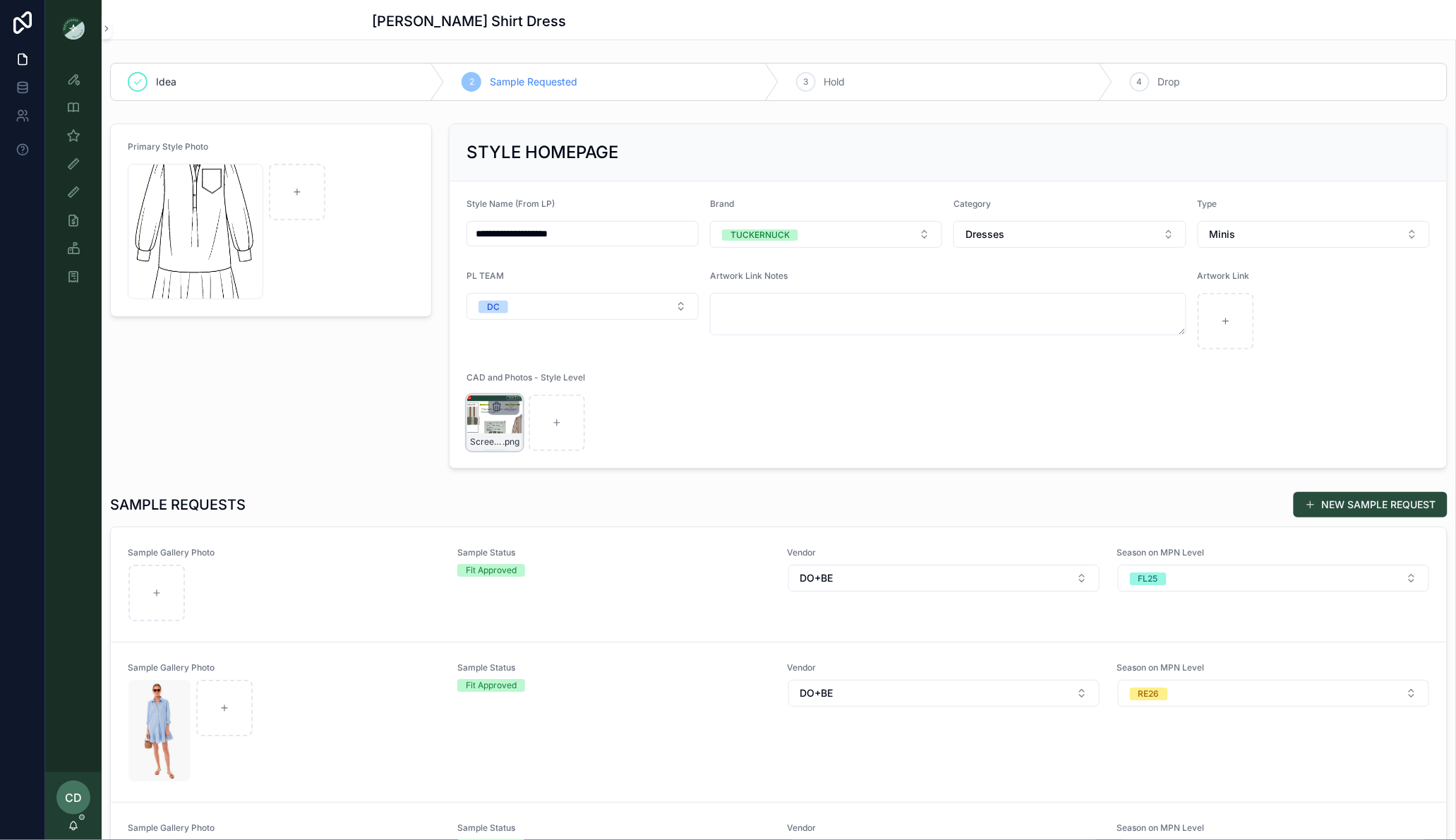
click at [497, 407] on icon "scrollable content" at bounding box center [497, 406] width 11 height 11
click at [523, 383] on icon "scrollable content" at bounding box center [526, 382] width 11 height 11
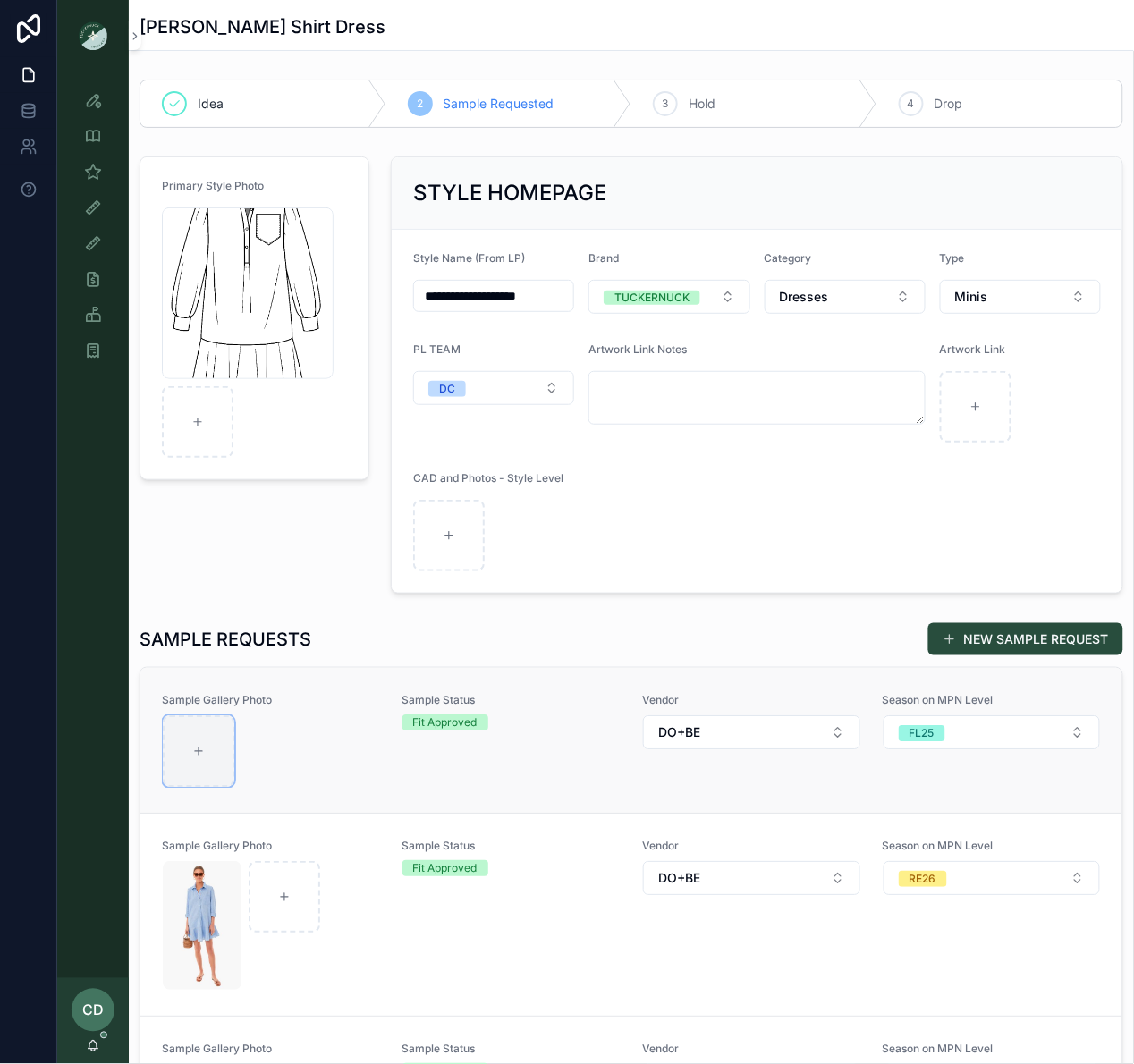
click at [192, 757] on icon "scrollable content" at bounding box center [198, 750] width 12 height 12
type input "**********"
